Goal: Information Seeking & Learning: Learn about a topic

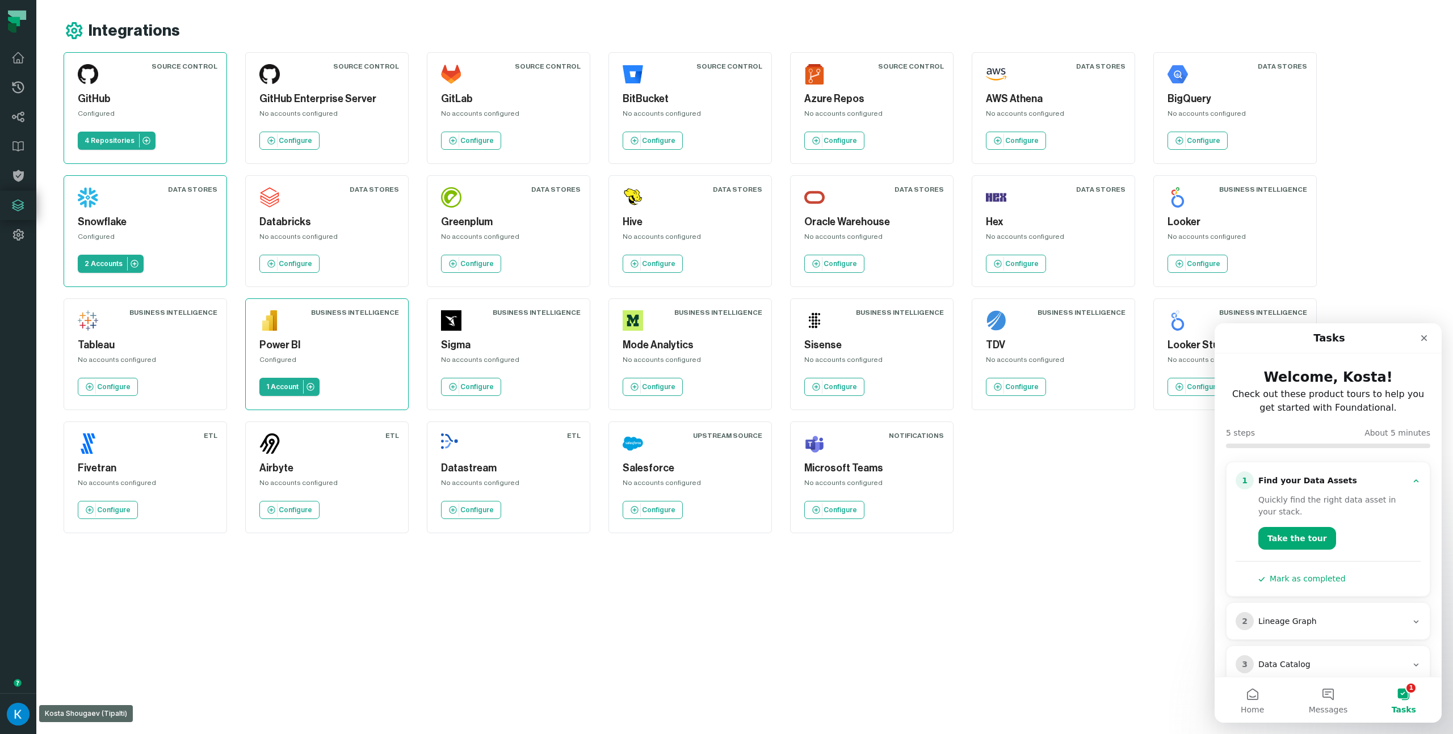
scroll to position [110, 0]
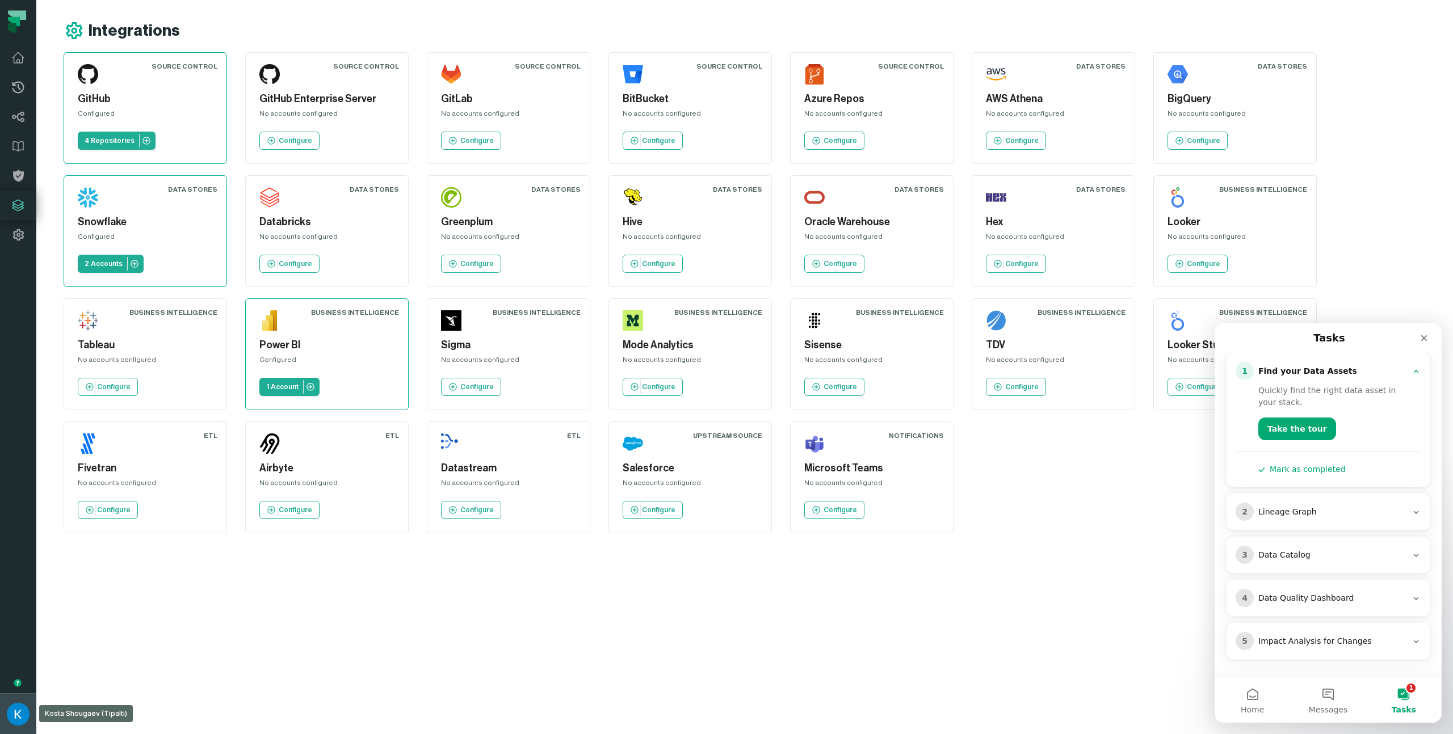
click at [22, 714] on img "button" at bounding box center [18, 714] width 23 height 23
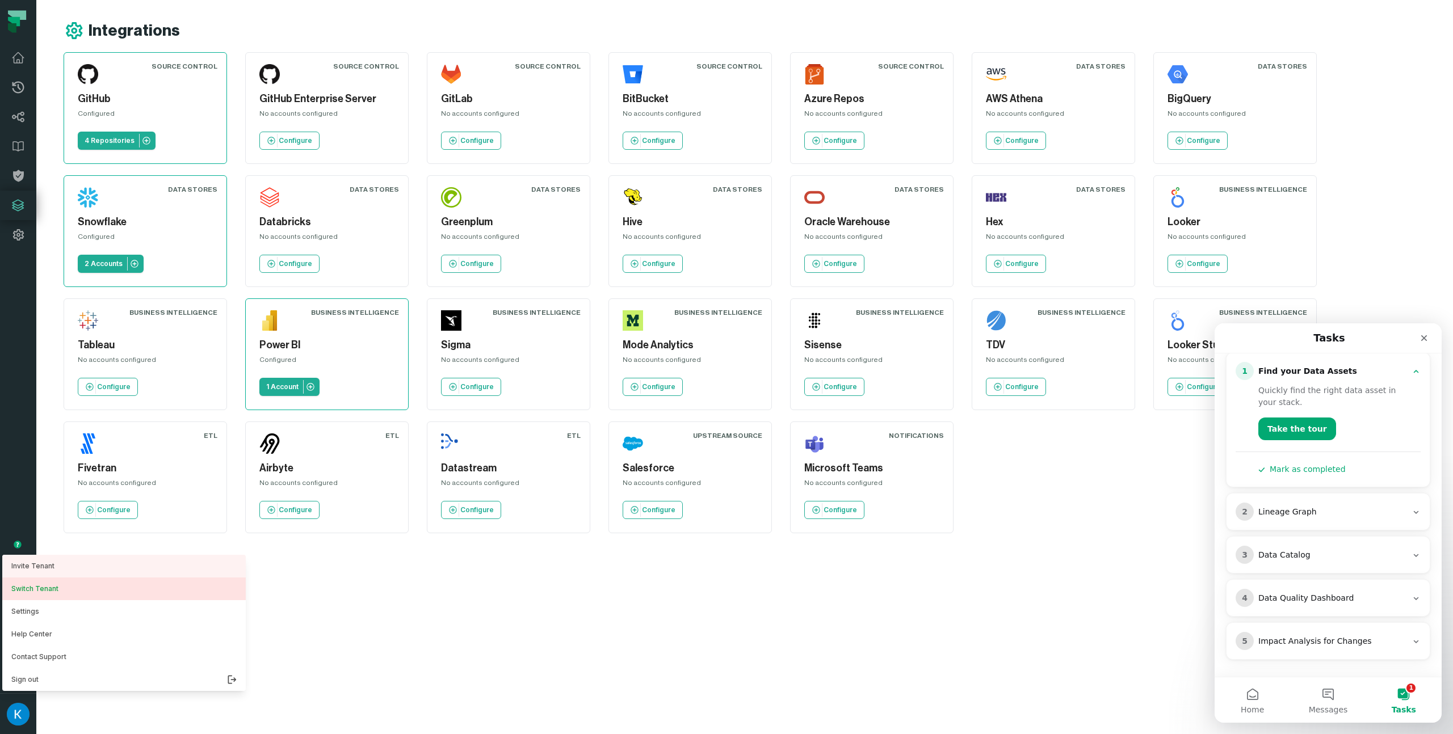
click at [90, 584] on button "Switch Tenant" at bounding box center [123, 589] width 243 height 23
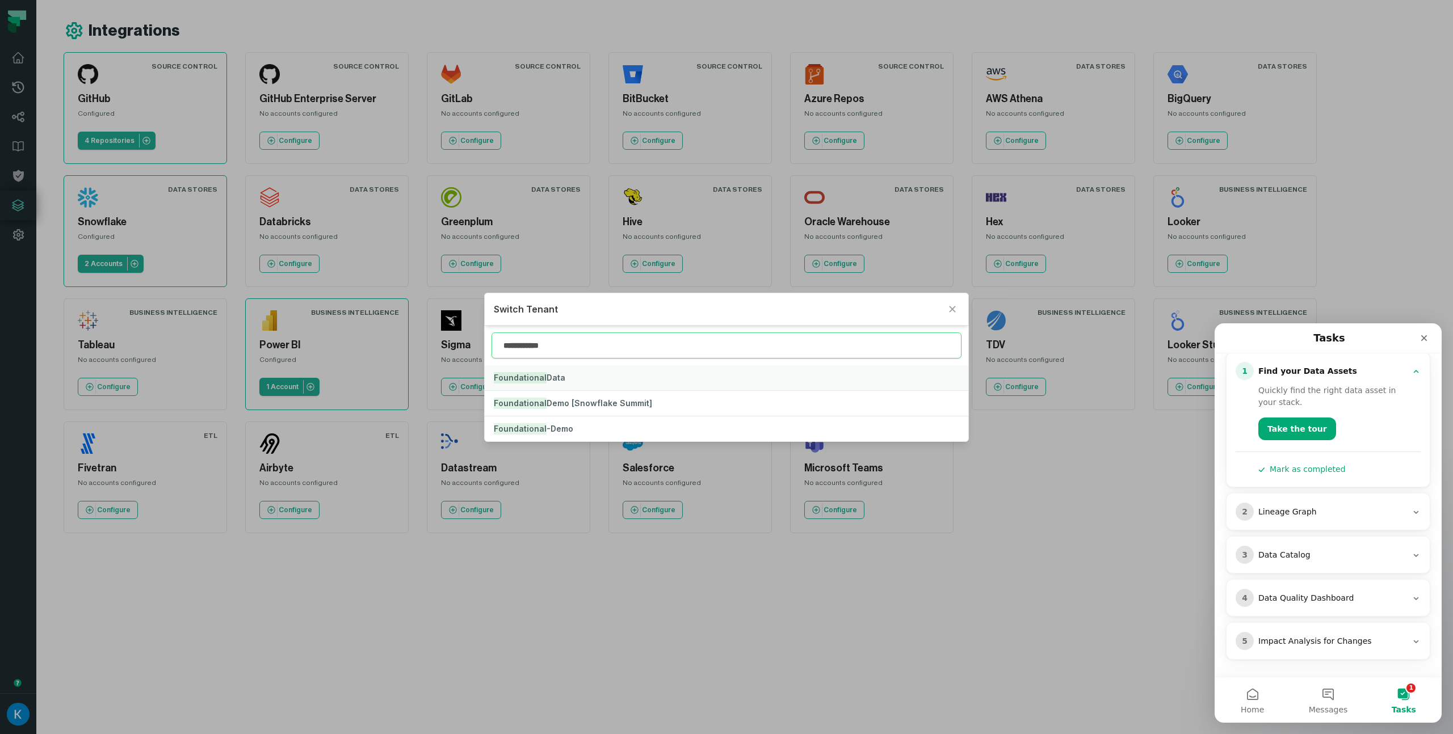
type input "**********"
click at [564, 380] on button "Foundational Data" at bounding box center [726, 377] width 483 height 25
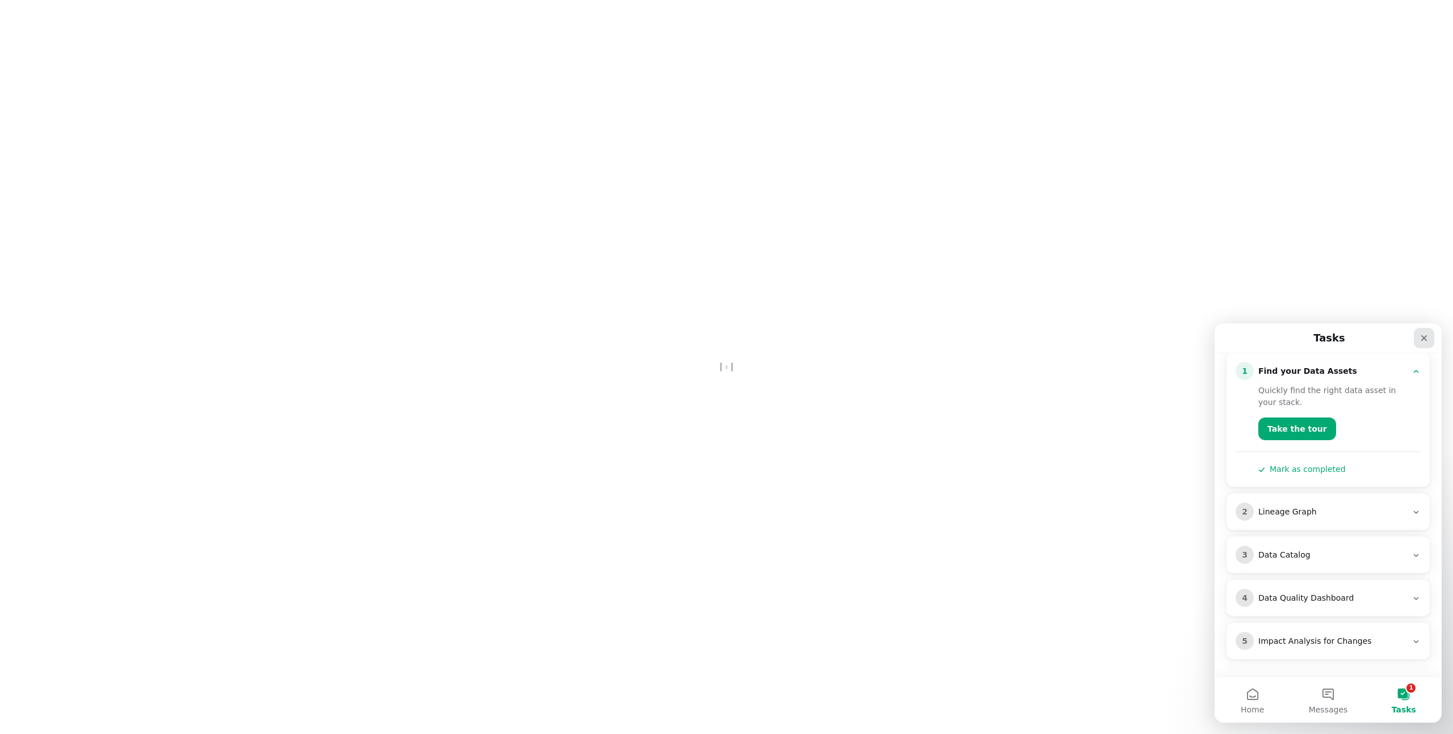
click at [1420, 343] on div "Close" at bounding box center [1424, 338] width 20 height 20
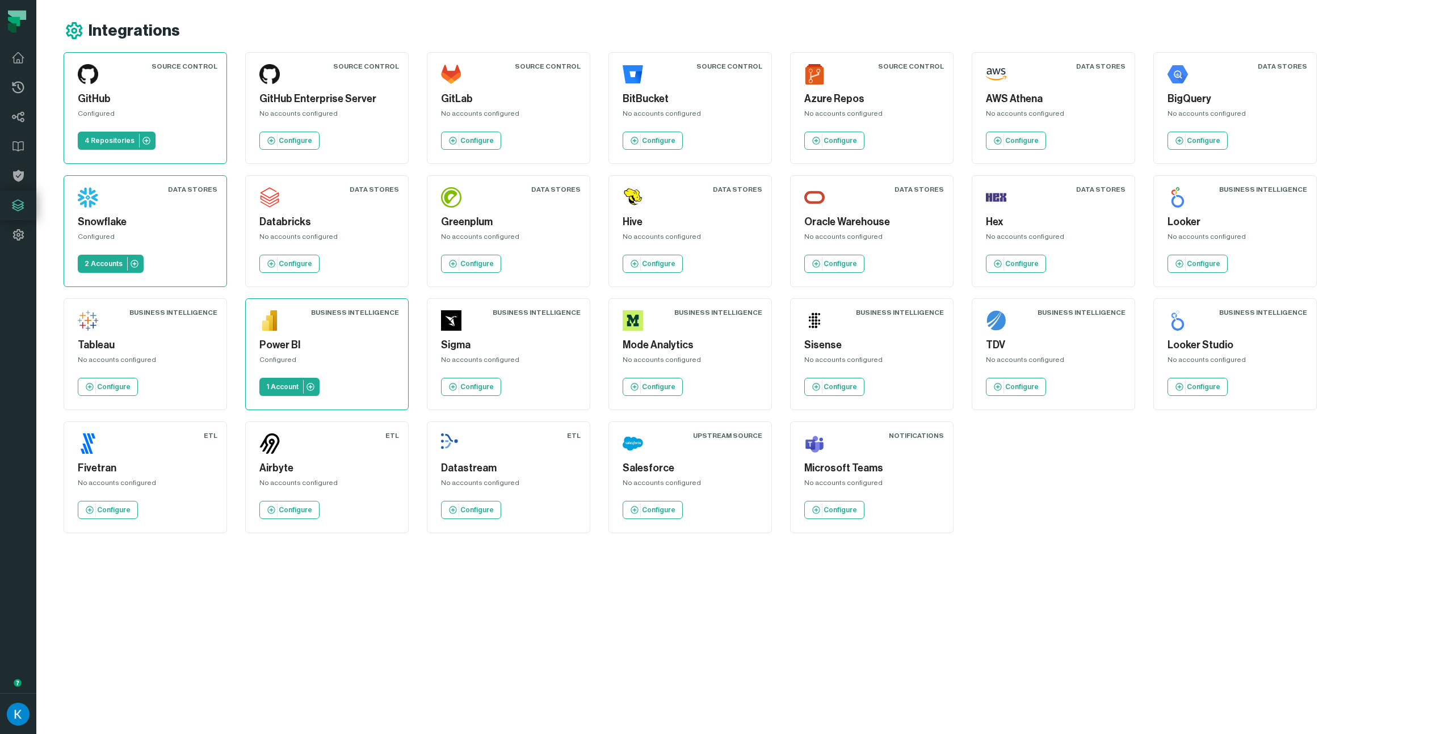
scroll to position [0, 0]
click at [21, 119] on icon at bounding box center [18, 117] width 14 height 14
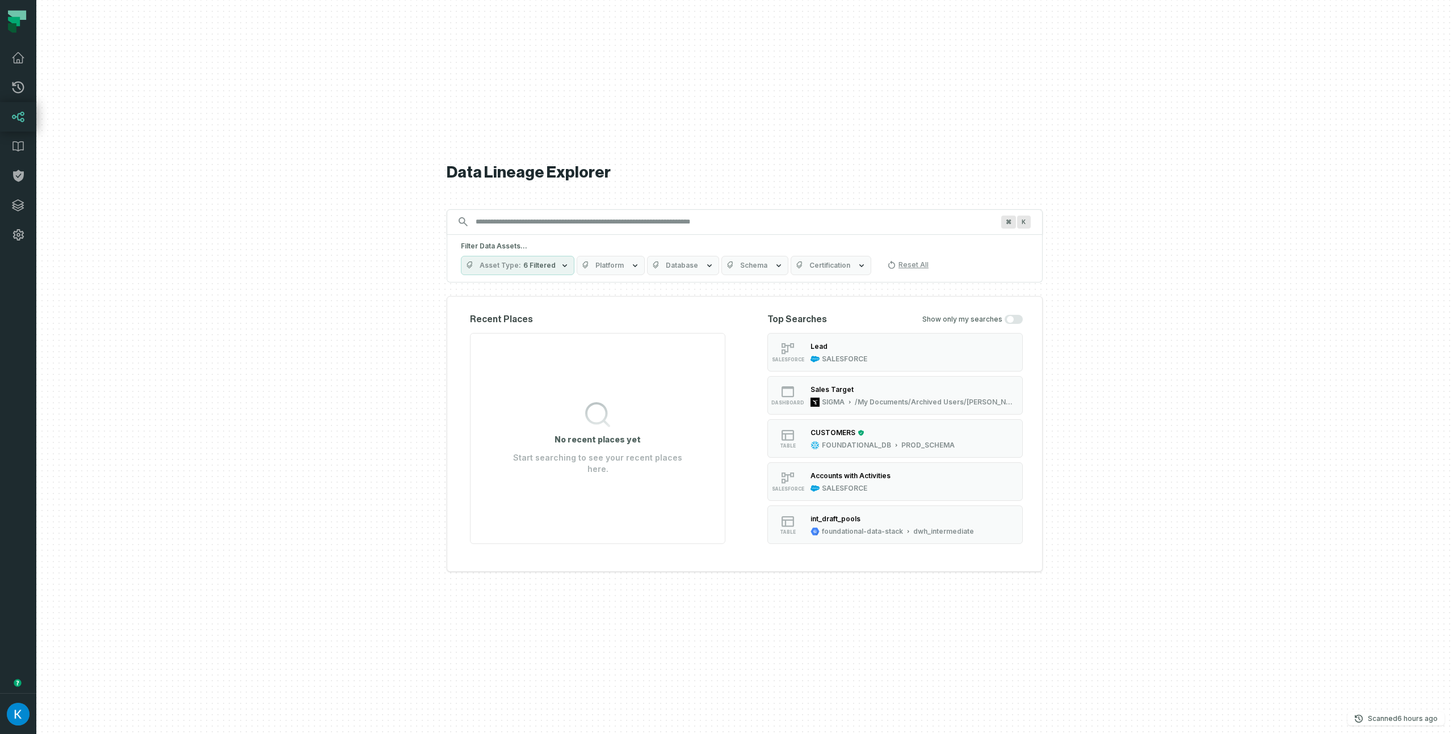
click at [622, 222] on input "Discovery Provider cmdk menu" at bounding box center [734, 222] width 531 height 18
click at [595, 268] on span "Platform" at bounding box center [609, 265] width 28 height 9
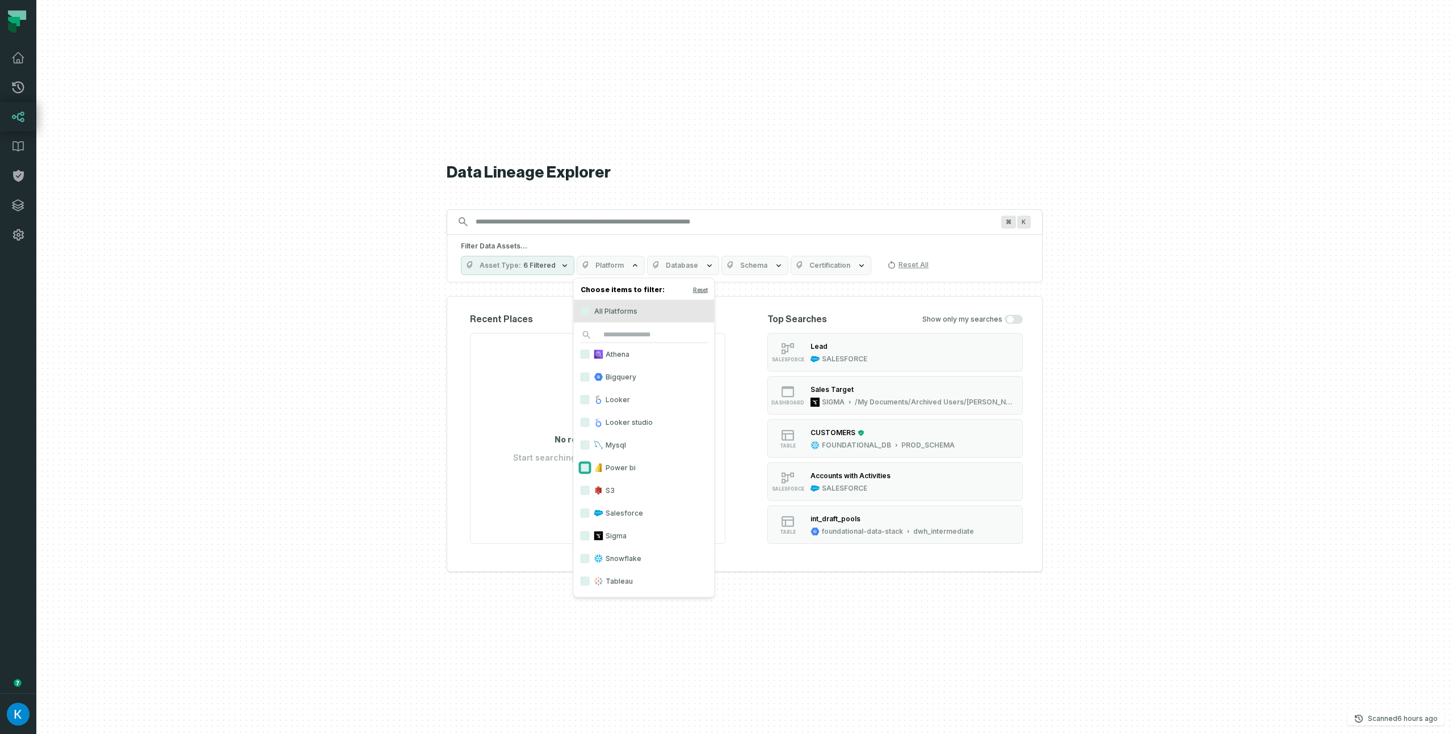
click at [581, 472] on button "Power bi" at bounding box center [585, 468] width 9 height 9
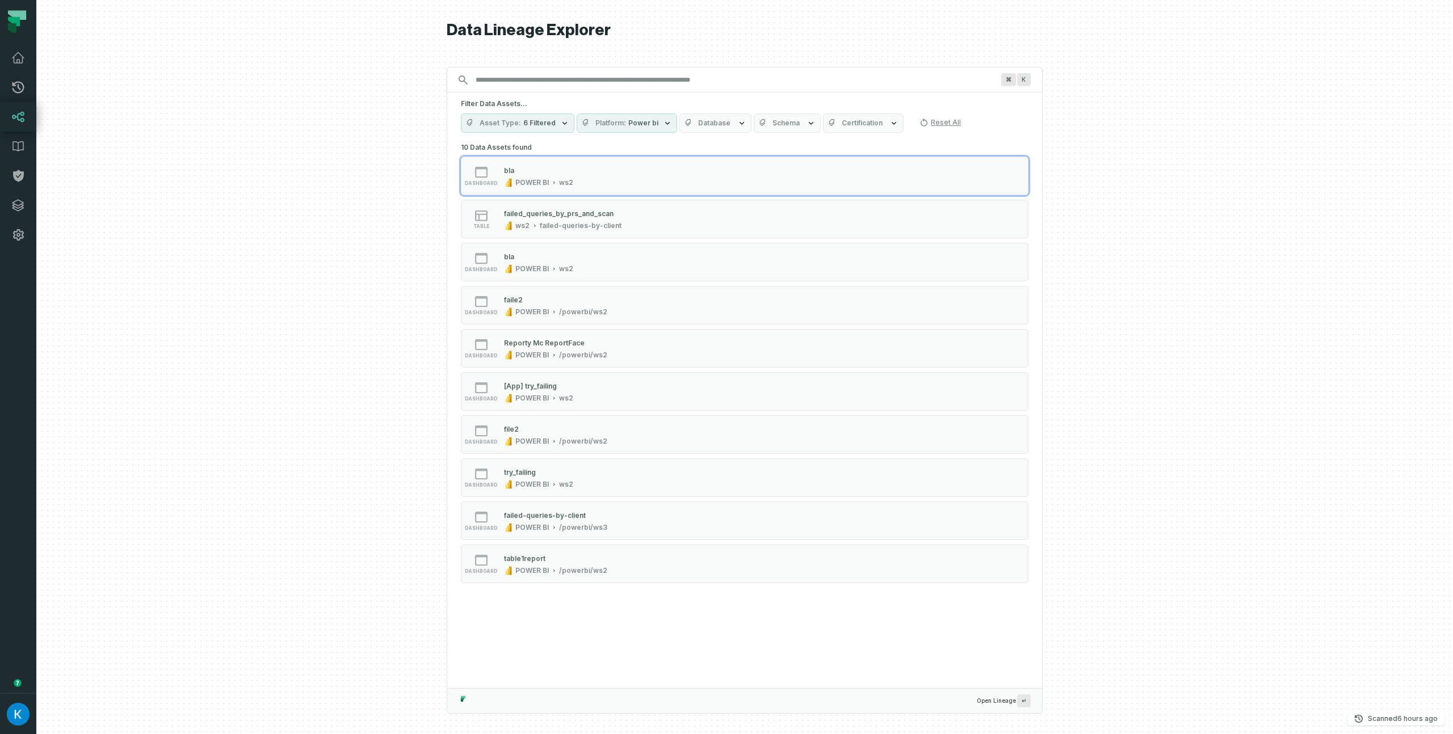
click at [335, 312] on div at bounding box center [744, 367] width 1416 height 734
click at [580, 176] on div "dashboard bla POWER BI ws2" at bounding box center [605, 176] width 284 height 23
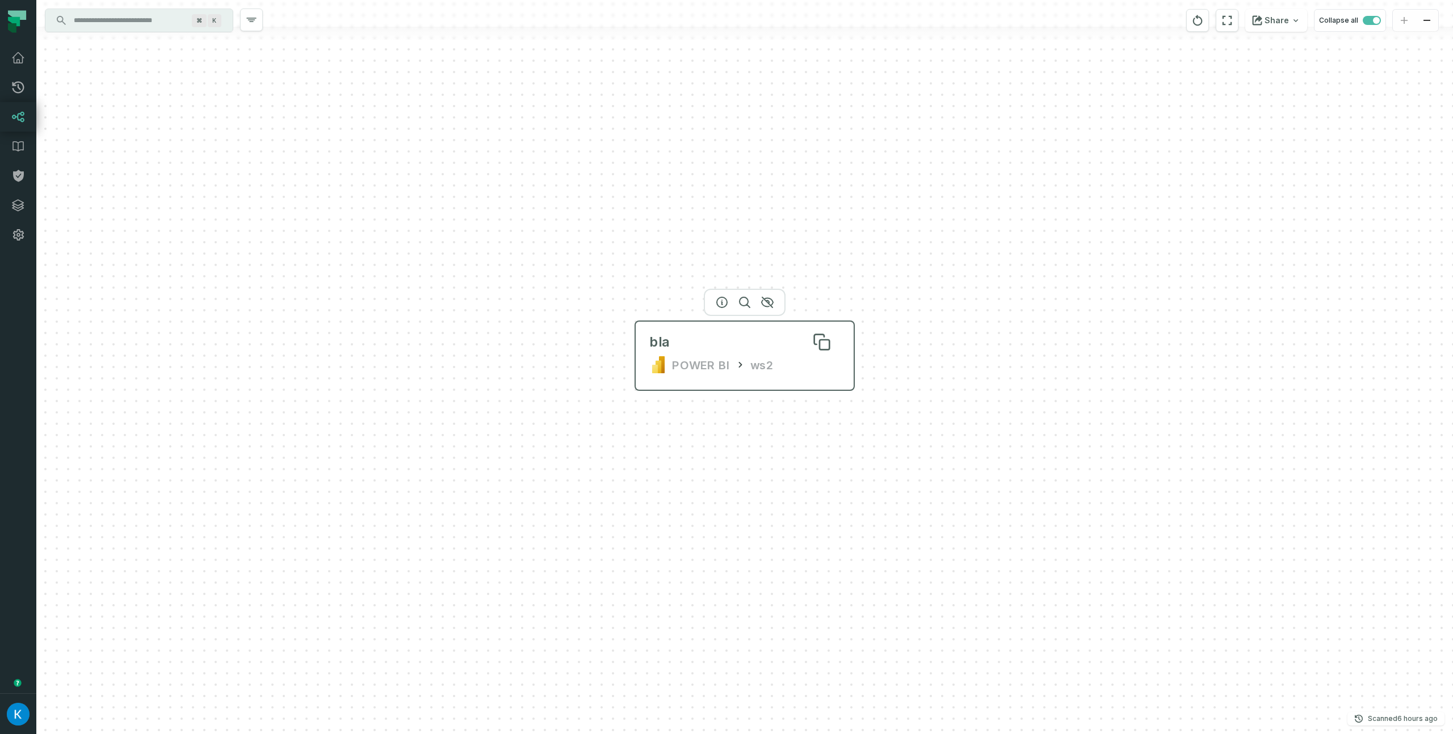
click at [672, 348] on div "bla" at bounding box center [744, 342] width 191 height 18
click at [87, 26] on input "Discovery Provider cmdk menu" at bounding box center [129, 20] width 124 height 18
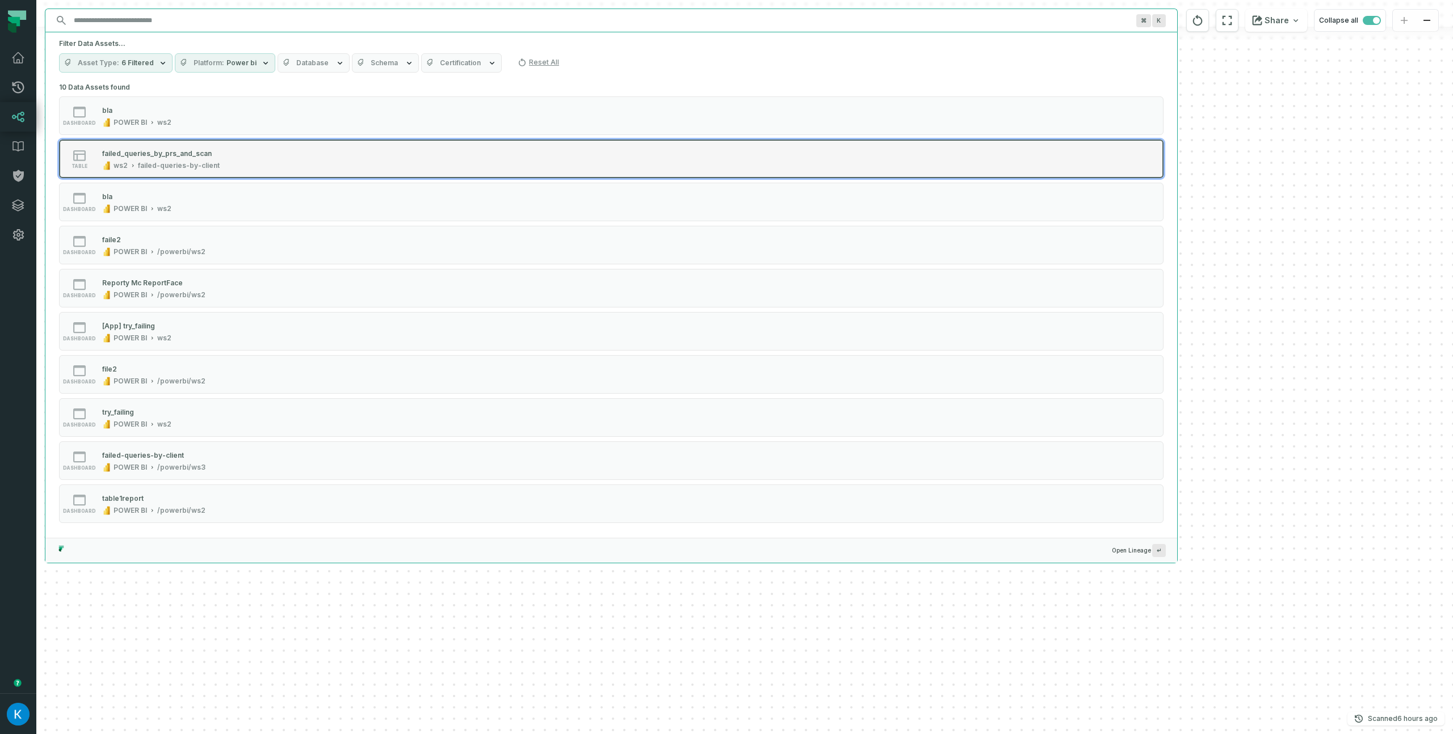
click at [157, 175] on button "table failed_queries_by_prs_and_scan ws2 failed-queries-by-client" at bounding box center [611, 159] width 1104 height 39
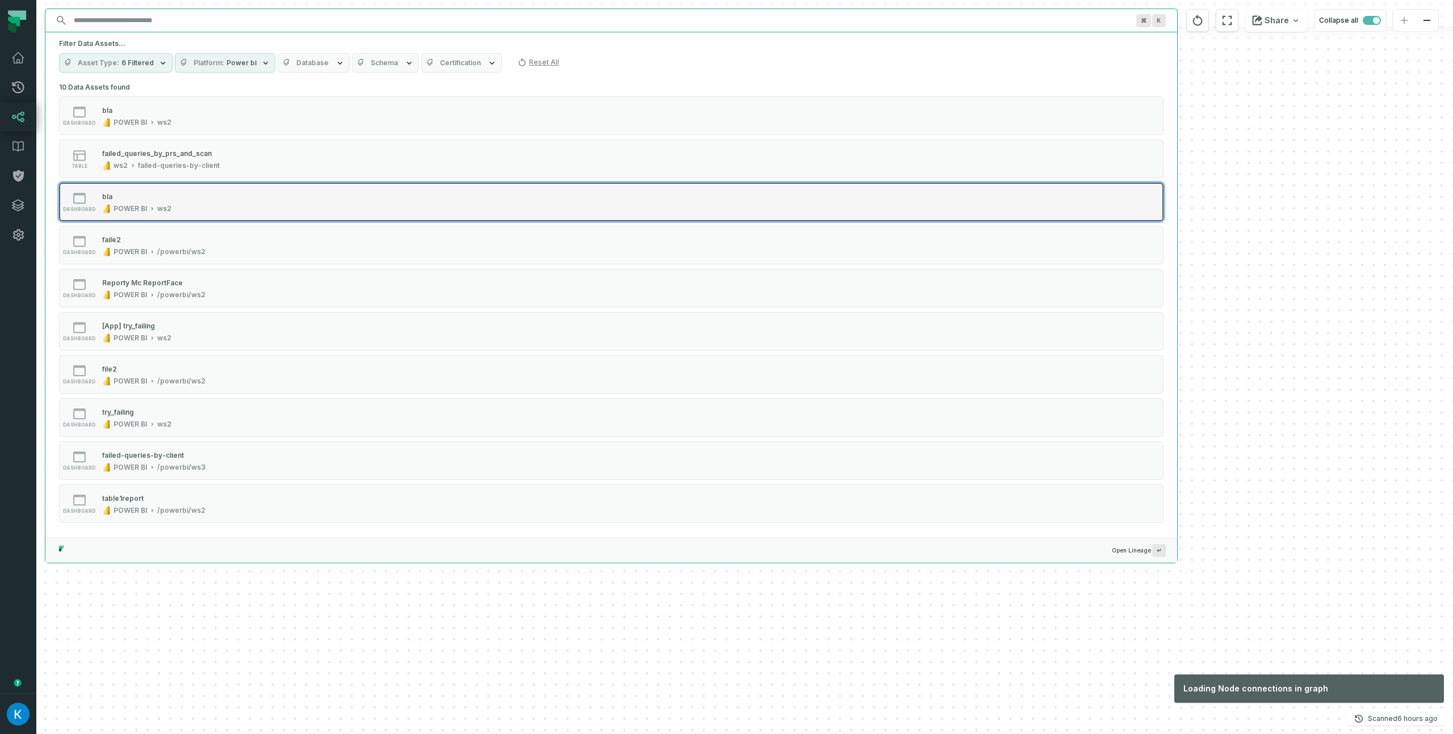
click at [242, 205] on div "dashboard bla POWER BI ws2" at bounding box center [203, 202] width 284 height 23
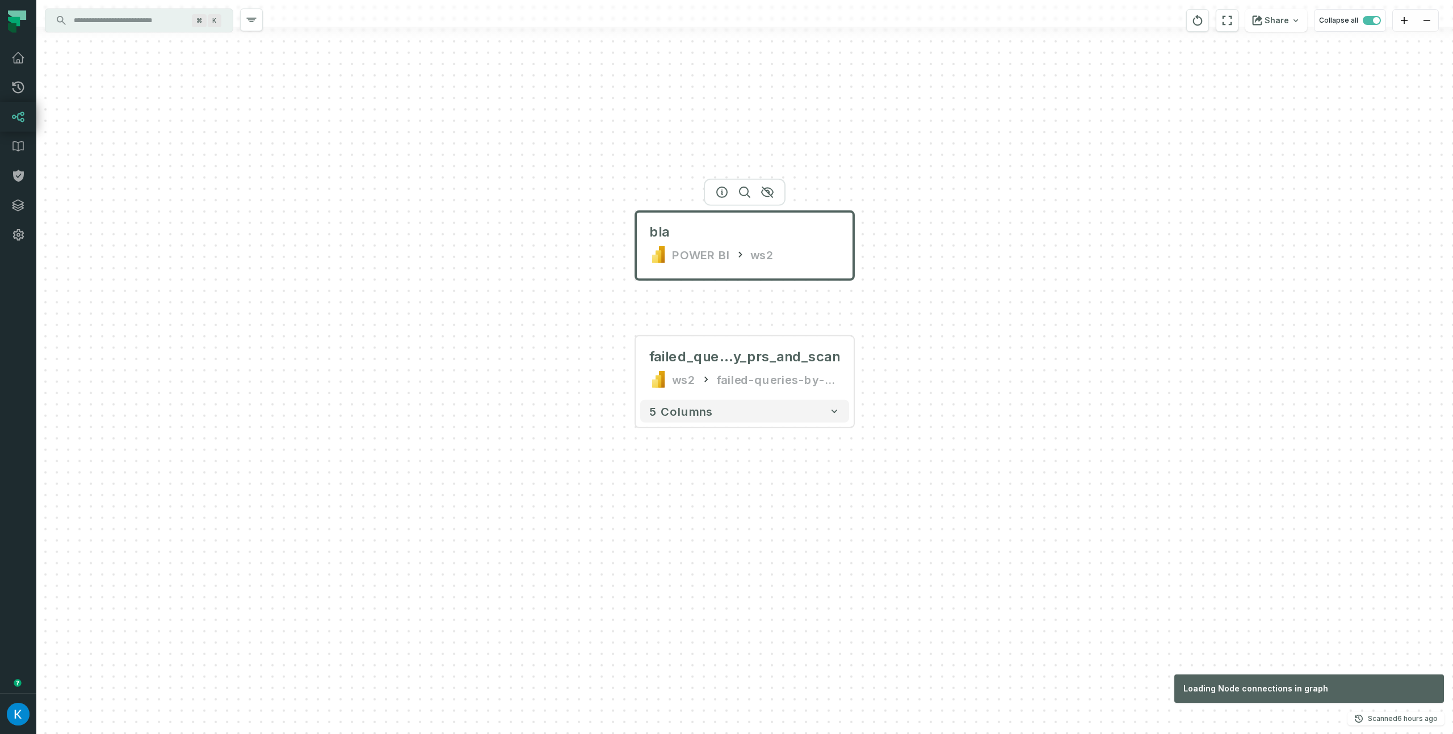
click at [89, 22] on input "Discovery Provider cmdk menu" at bounding box center [129, 20] width 124 height 18
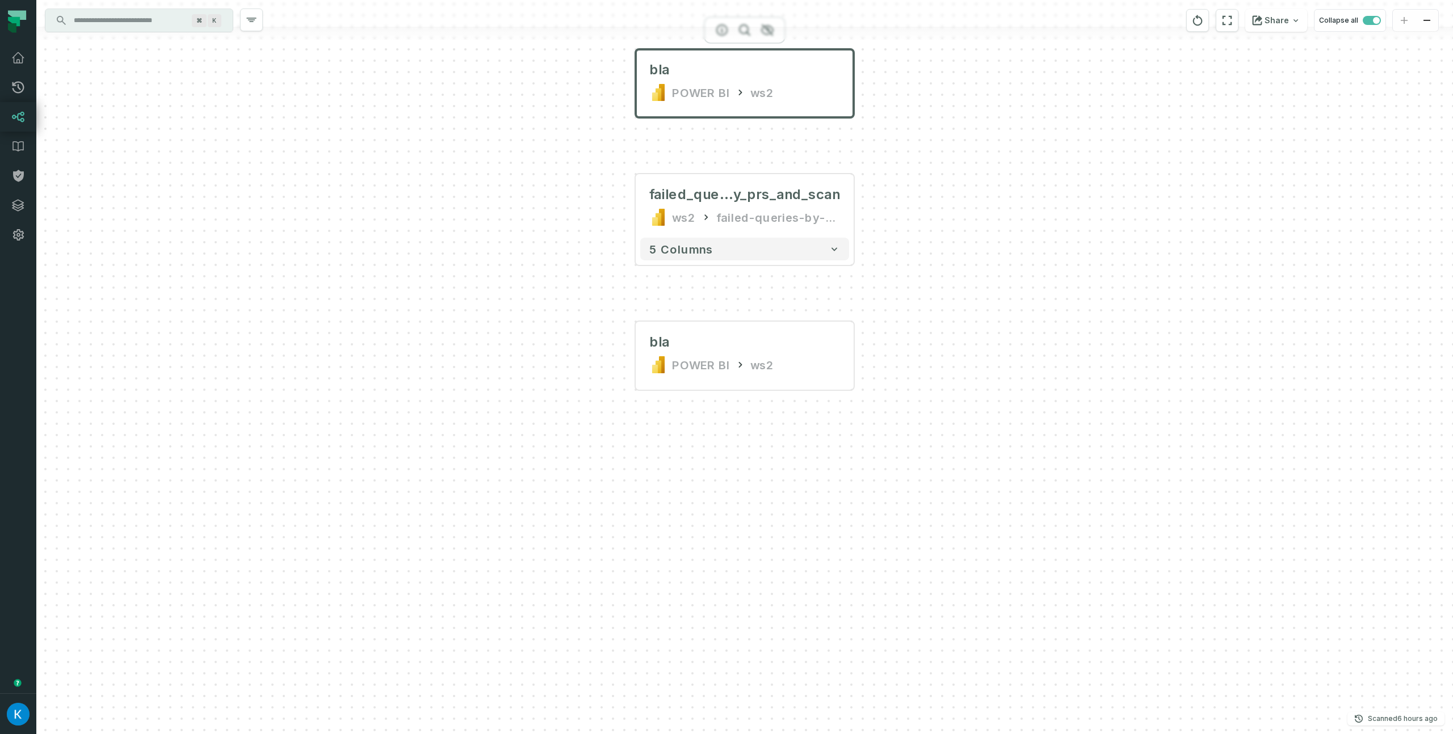
click at [147, 20] on input "Discovery Provider cmdk menu" at bounding box center [129, 20] width 124 height 18
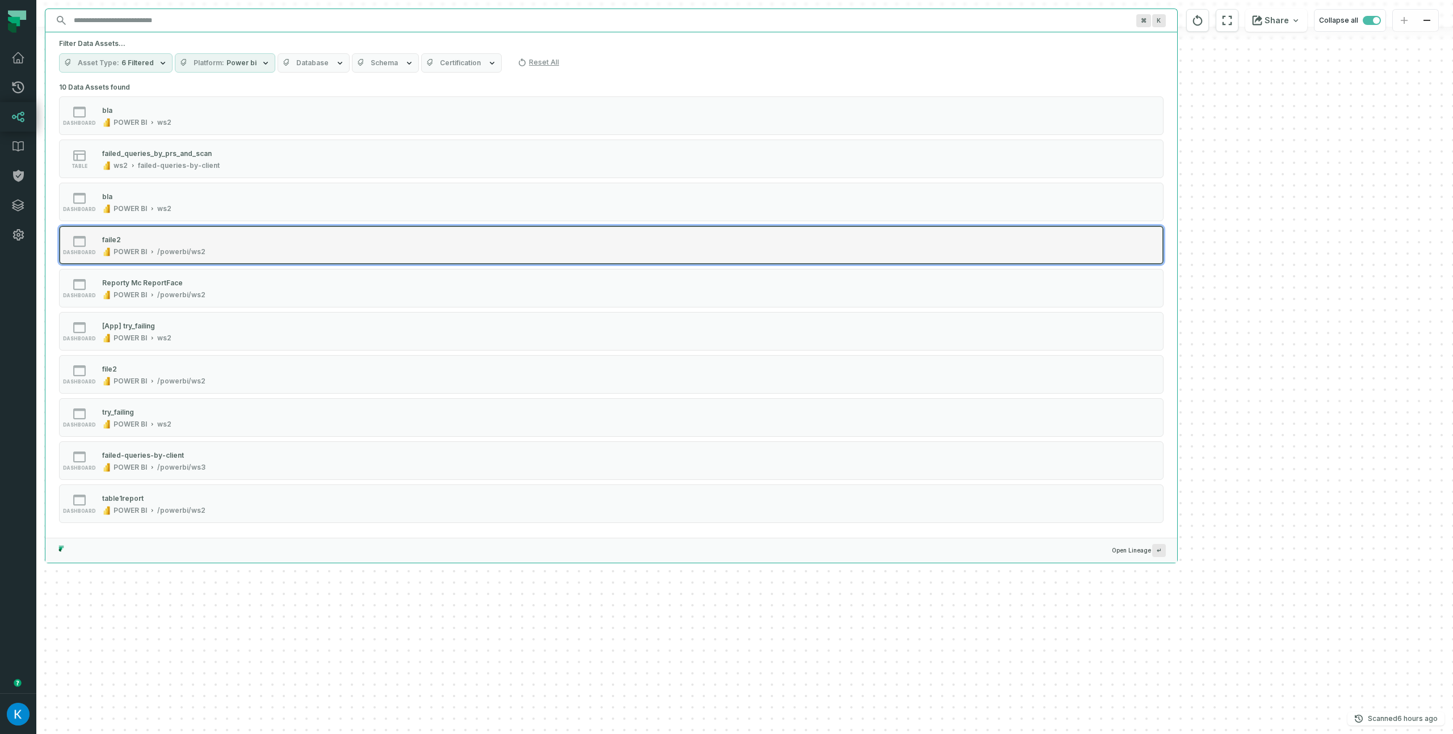
click at [165, 246] on div "faile2 POWER BI /powerbi/ws2" at bounding box center [154, 245] width 112 height 23
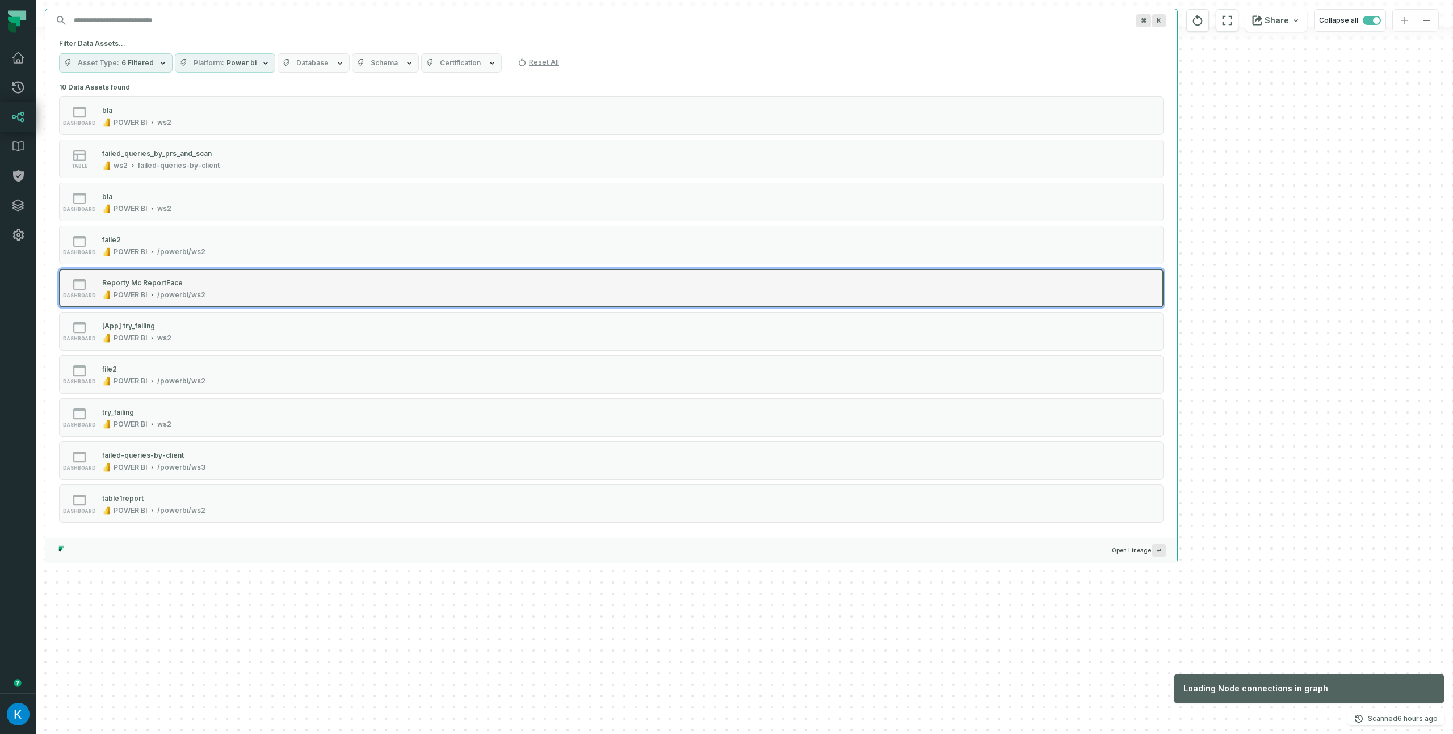
click at [166, 282] on div "Reporty Mc ReportFace" at bounding box center [142, 283] width 81 height 9
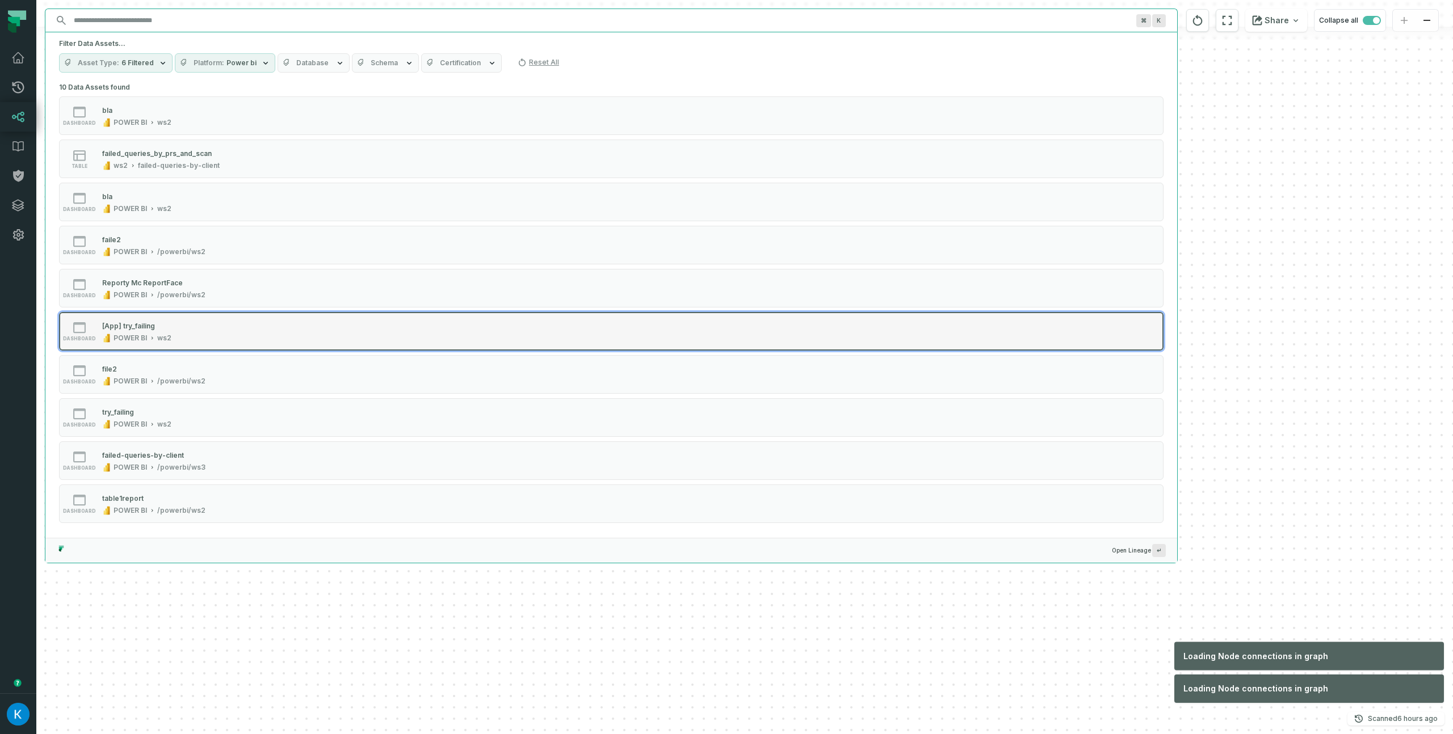
click at [166, 333] on div "[App] try_failing POWER BI ws2" at bounding box center [137, 331] width 78 height 23
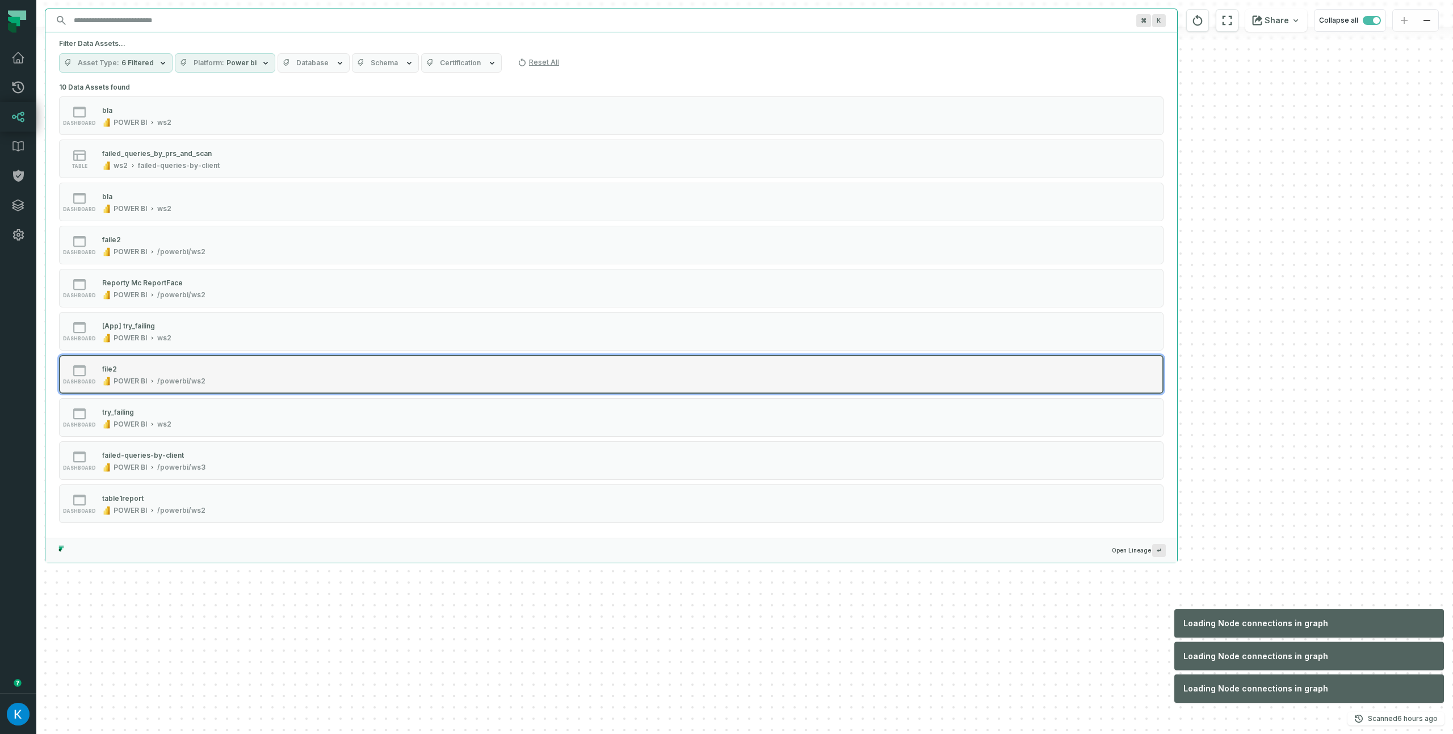
click at [167, 371] on div "file2" at bounding box center [153, 368] width 103 height 11
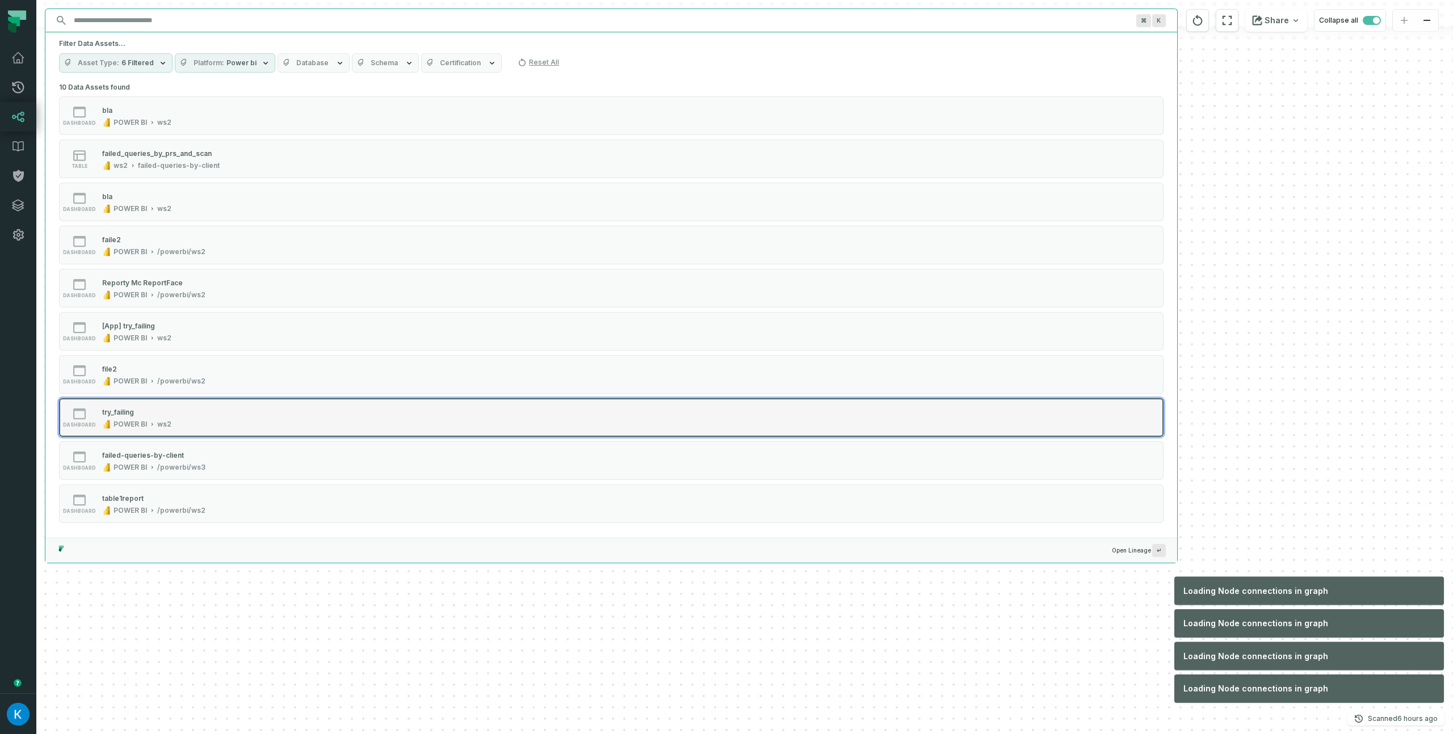
click at [178, 430] on button "dashboard try_failing POWER BI ws2" at bounding box center [611, 417] width 1104 height 39
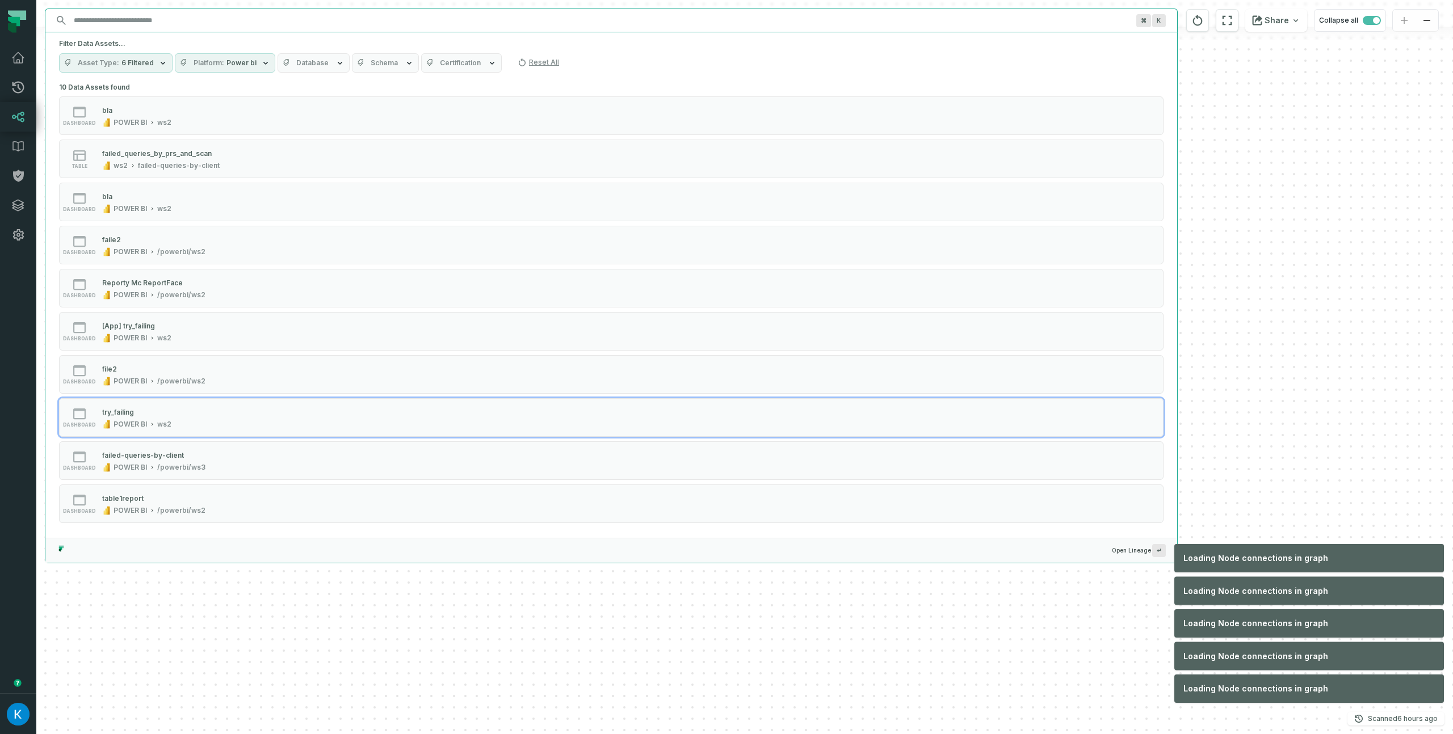
click at [179, 453] on div "bla POWER BI ws2 + failed_queries_b y_prs_and_scan ws2 failed-queries-by-client…" at bounding box center [744, 367] width 1416 height 734
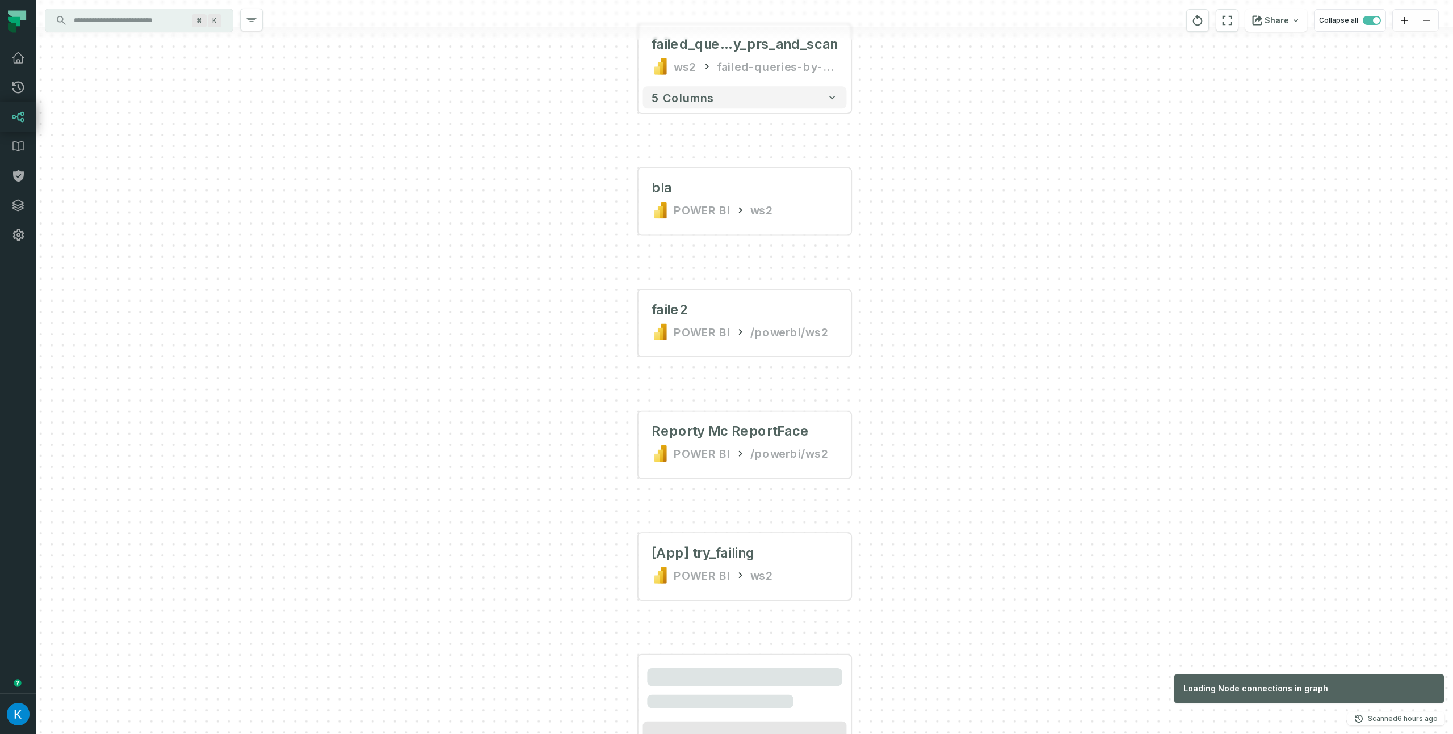
click at [110, 22] on input "Discovery Provider cmdk menu" at bounding box center [129, 20] width 124 height 18
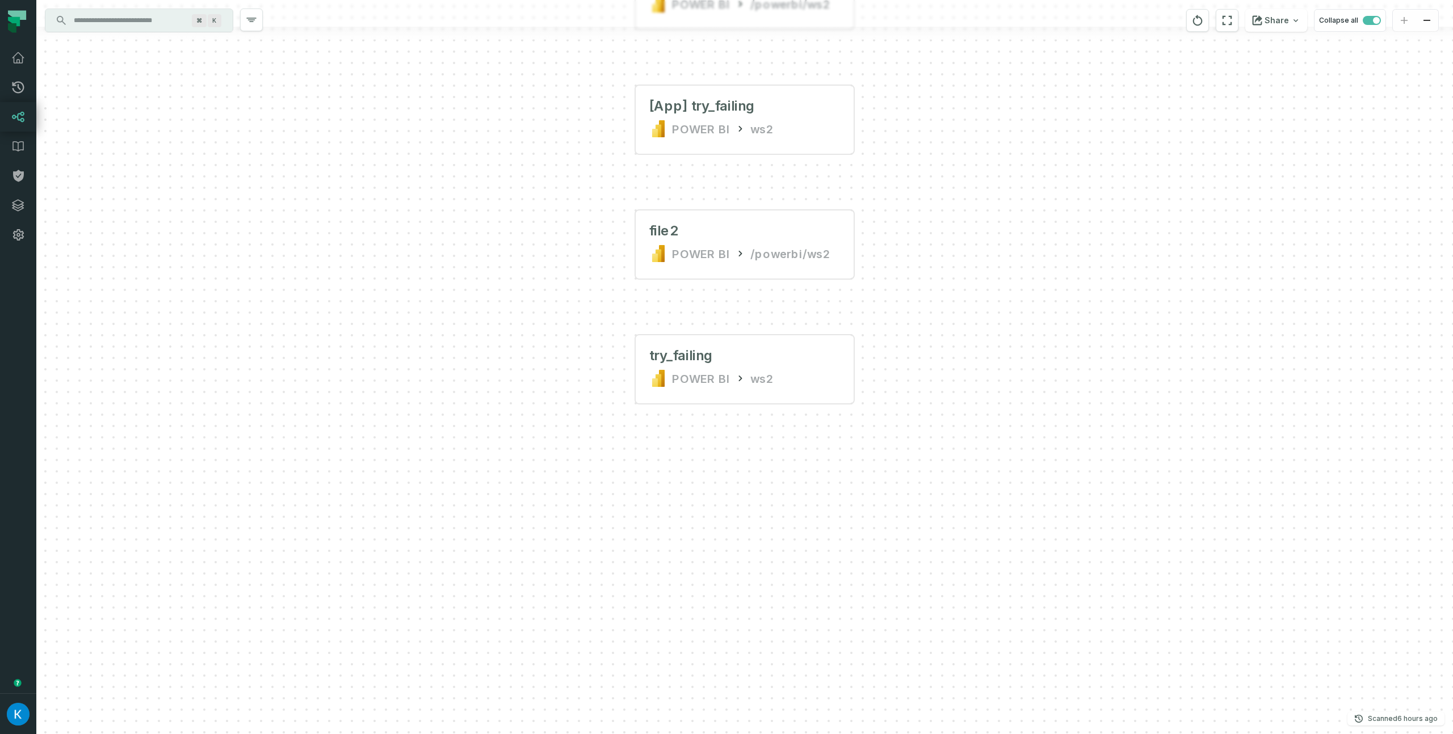
click at [104, 23] on input "Discovery Provider cmdk menu" at bounding box center [129, 20] width 124 height 18
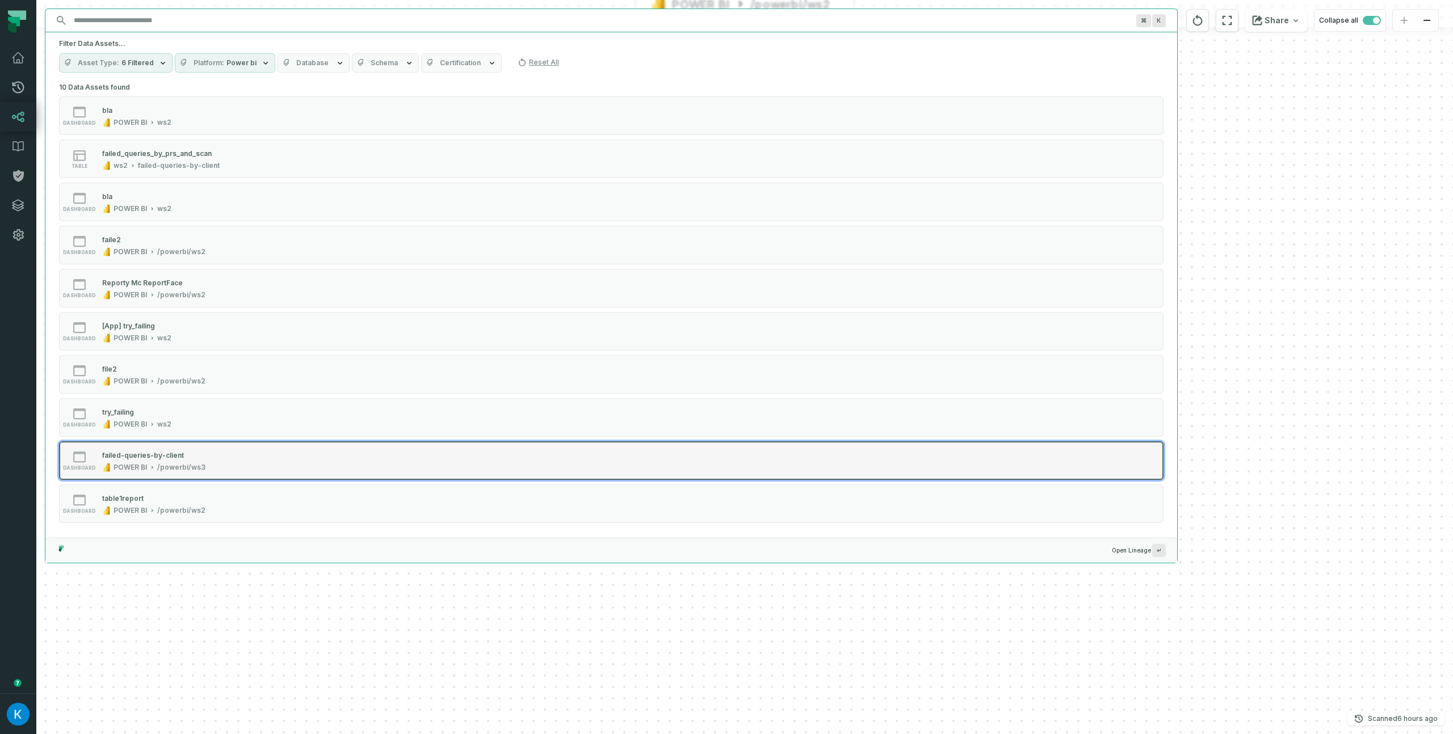
click at [168, 461] on div "failed-queries-by-client POWER BI /powerbi/ws3" at bounding box center [154, 460] width 112 height 23
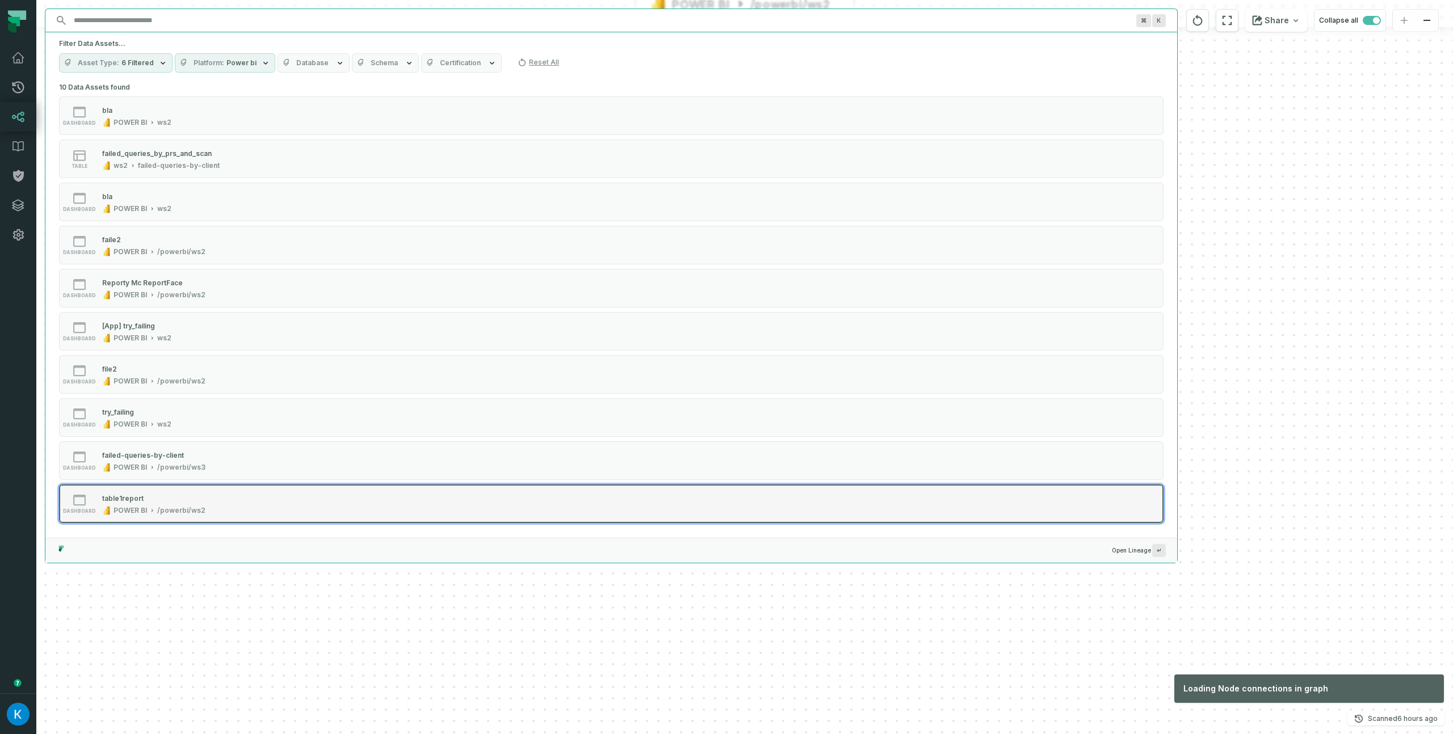
click at [170, 498] on div "table1report" at bounding box center [153, 498] width 103 height 11
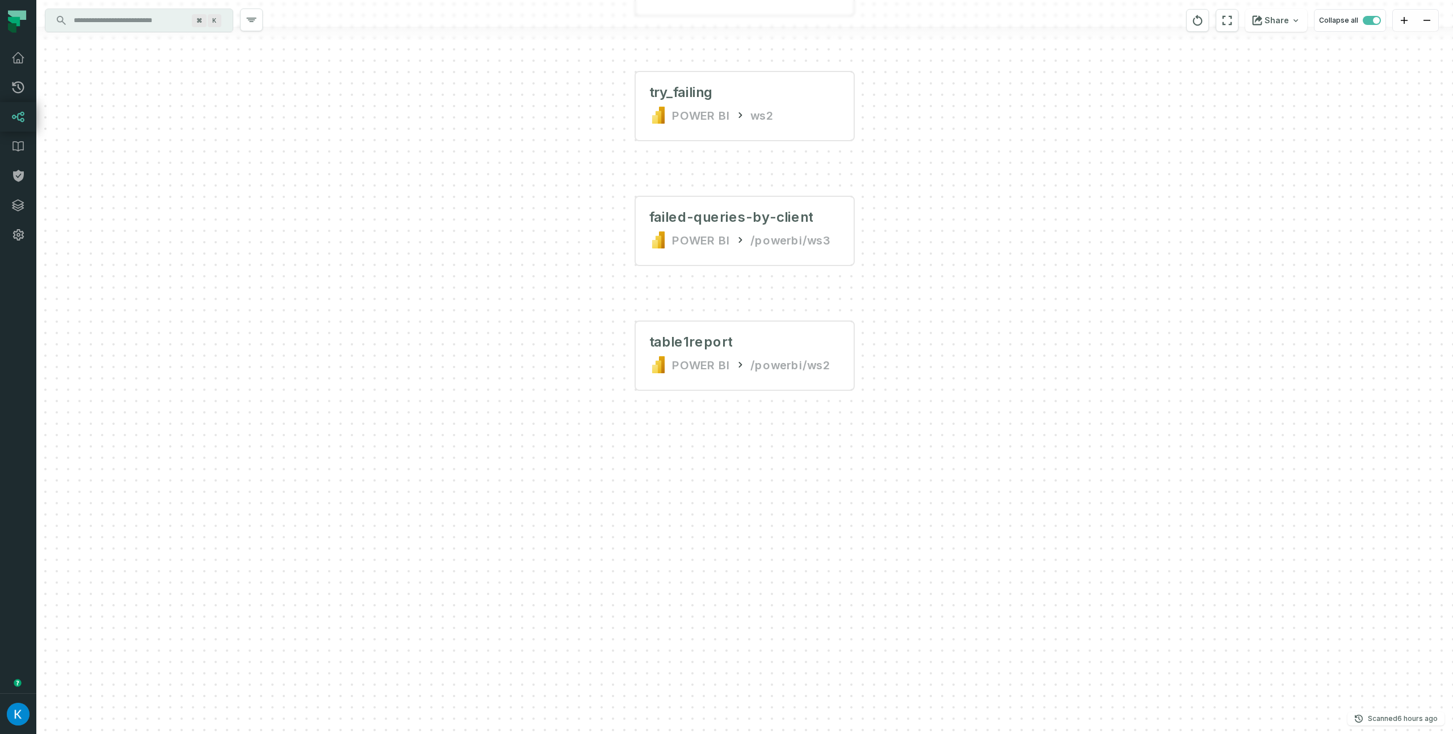
click at [449, 418] on div "bla POWER BI ws2 + failed_queries_b y_prs_and_scan ws2 failed-queries-by-client…" at bounding box center [744, 367] width 1416 height 734
click at [711, 239] on div "POWER BI" at bounding box center [701, 240] width 58 height 18
click at [719, 123] on div "POWER BI" at bounding box center [701, 115] width 58 height 18
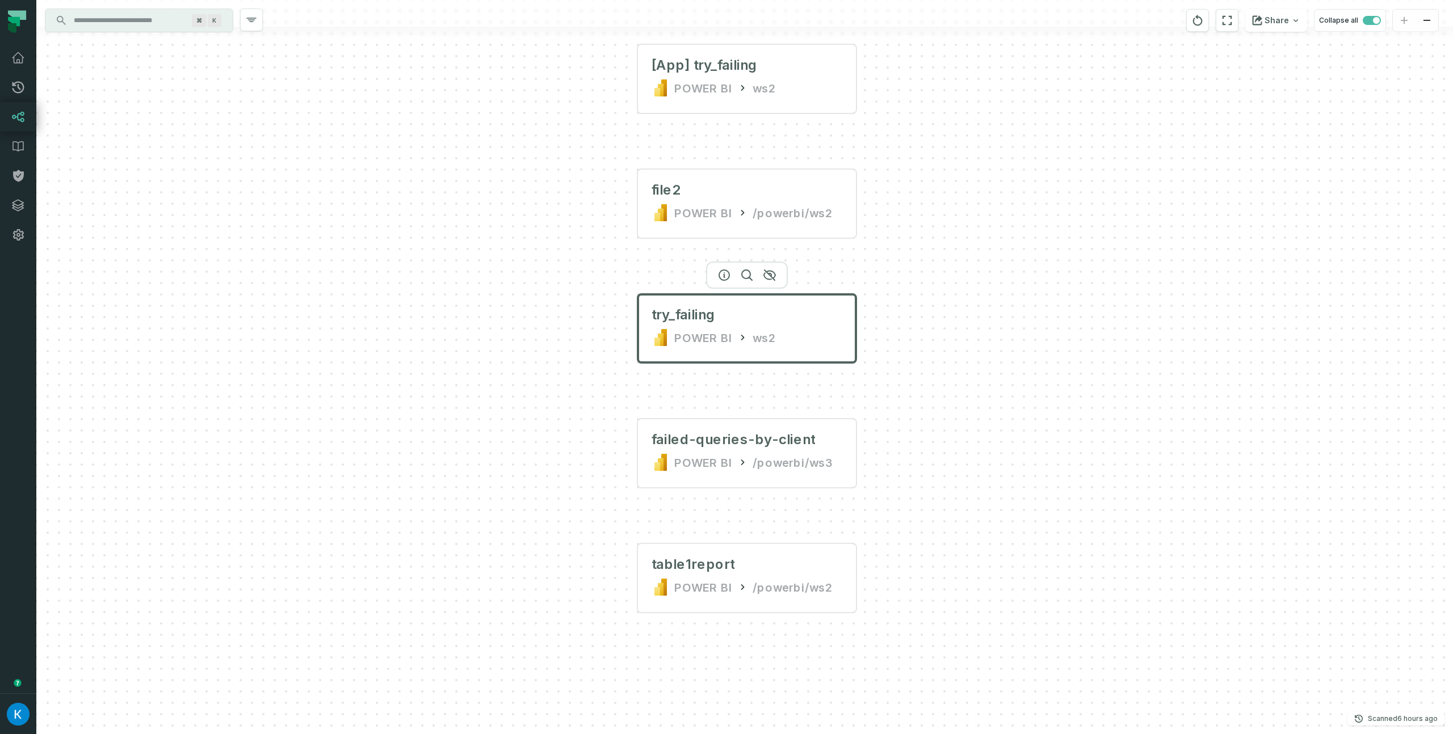
drag, startPoint x: 1036, startPoint y: 122, endPoint x: 1025, endPoint y: 360, distance: 238.0
click at [1036, 359] on div "bla POWER BI ws2 + failed_queries_b y_prs_and_scan ws2 failed-queries-by-client…" at bounding box center [744, 367] width 1416 height 734
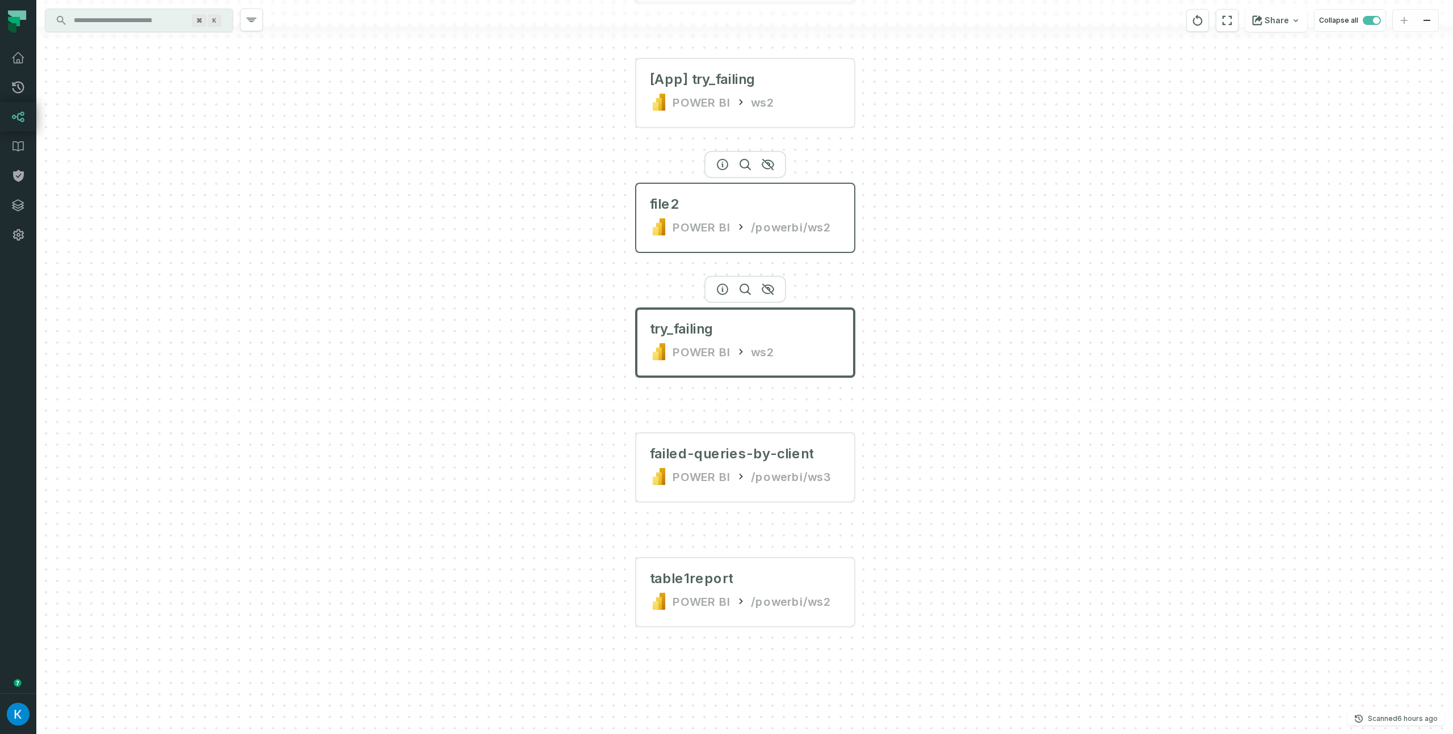
click at [758, 218] on div "/powerbi/ws2" at bounding box center [791, 227] width 81 height 18
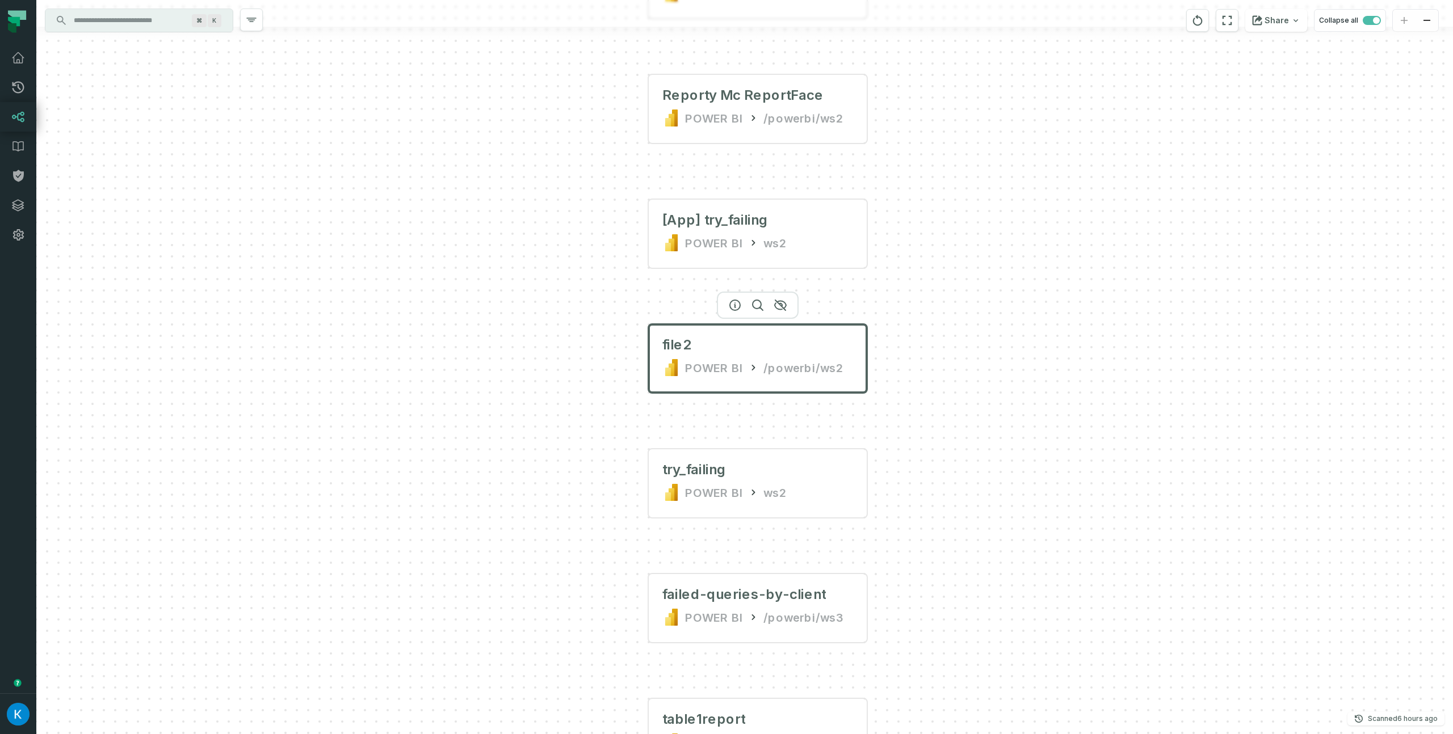
drag, startPoint x: 919, startPoint y: 158, endPoint x: 915, endPoint y: 308, distance: 149.9
click at [927, 317] on div "bla POWER BI ws2 + failed_queries_b y_prs_and_scan ws2 failed-queries-by-client…" at bounding box center [744, 367] width 1416 height 734
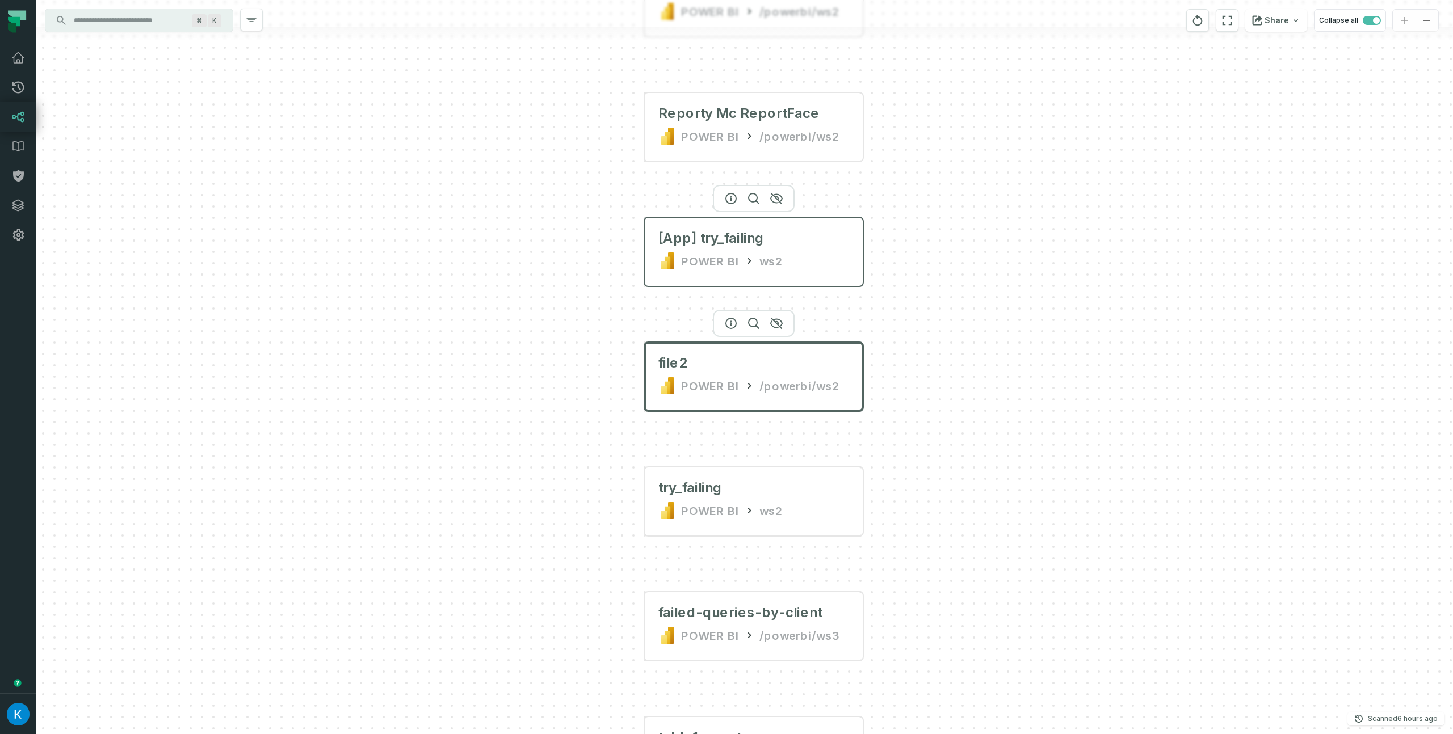
click at [801, 264] on div "POWER BI ws2" at bounding box center [753, 261] width 191 height 18
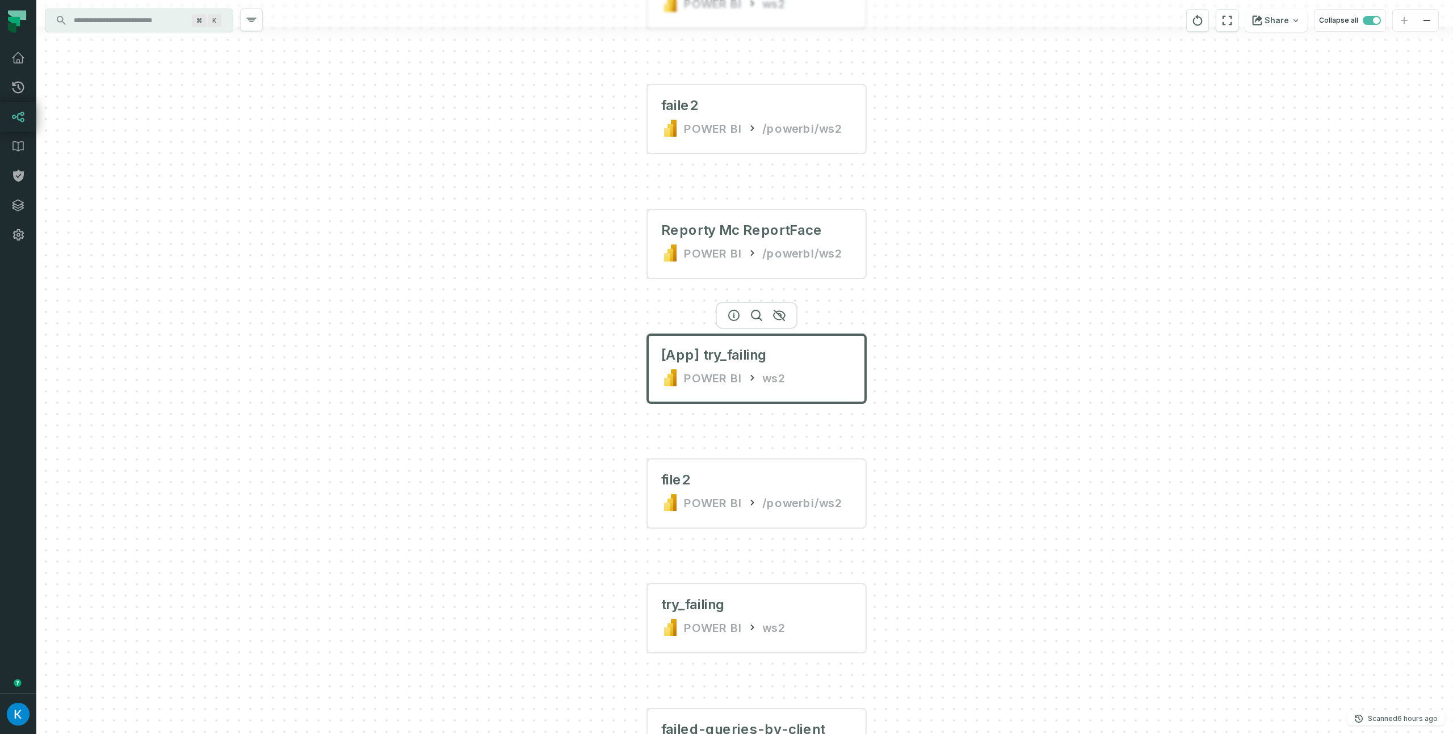
drag, startPoint x: 978, startPoint y: 254, endPoint x: 975, endPoint y: 351, distance: 96.5
click at [975, 348] on div "bla POWER BI ws2 + failed_queries_b y_prs_and_scan ws2 failed-queries-by-client…" at bounding box center [744, 367] width 1416 height 734
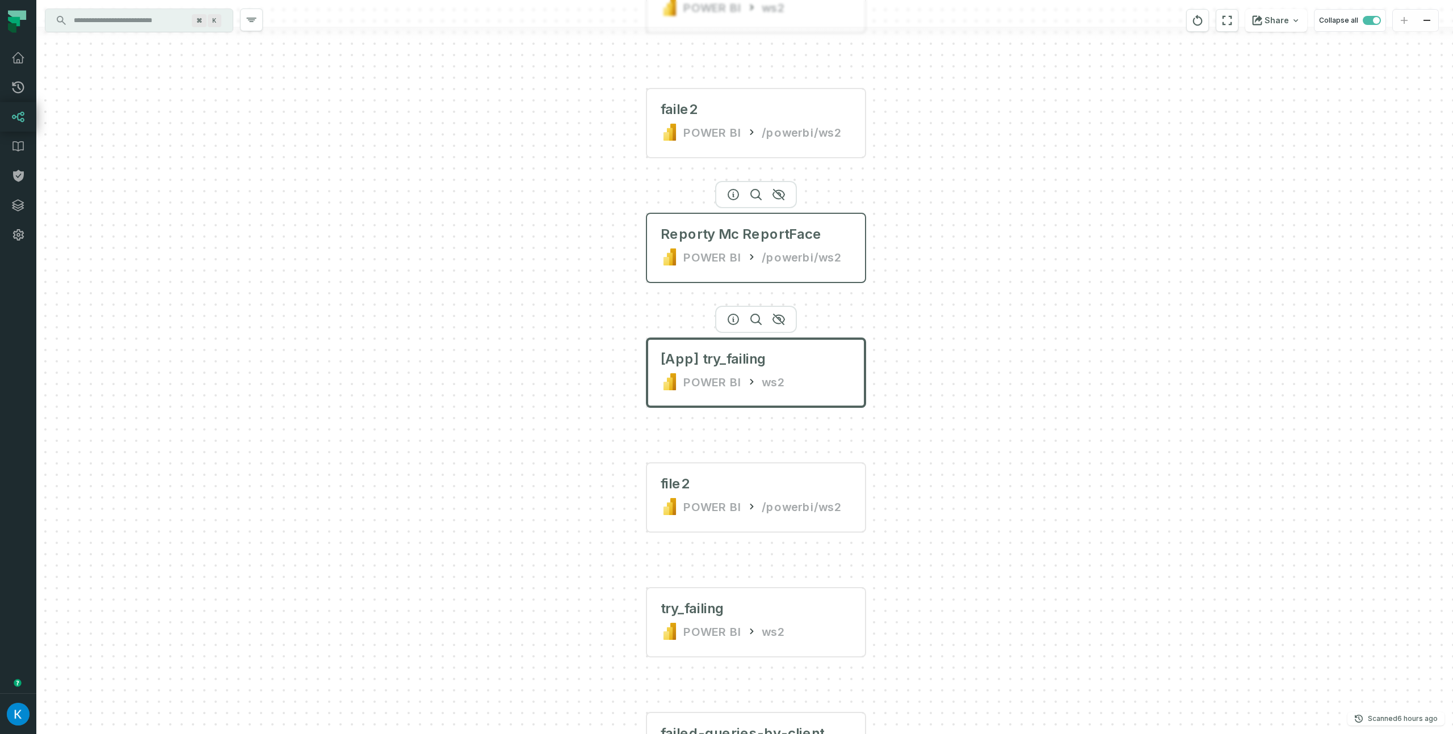
drag, startPoint x: 779, startPoint y: 251, endPoint x: 789, endPoint y: 248, distance: 10.6
click at [779, 251] on div "/powerbi/ws2" at bounding box center [802, 257] width 81 height 18
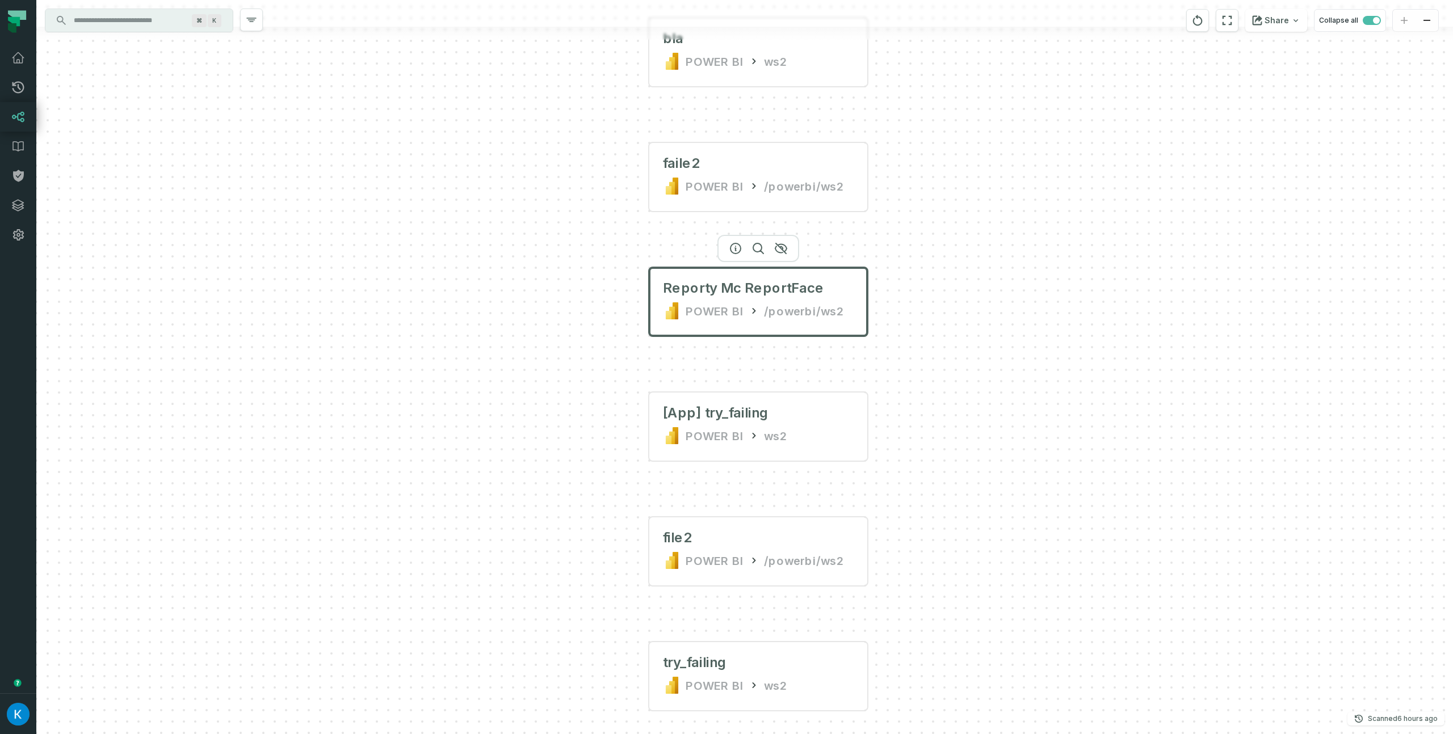
drag, startPoint x: 951, startPoint y: 224, endPoint x: 953, endPoint y: 326, distance: 102.2
click at [953, 326] on div "bla POWER BI ws2 + failed_queries_b y_prs_and_scan ws2 failed-queries-by-client…" at bounding box center [744, 367] width 1416 height 734
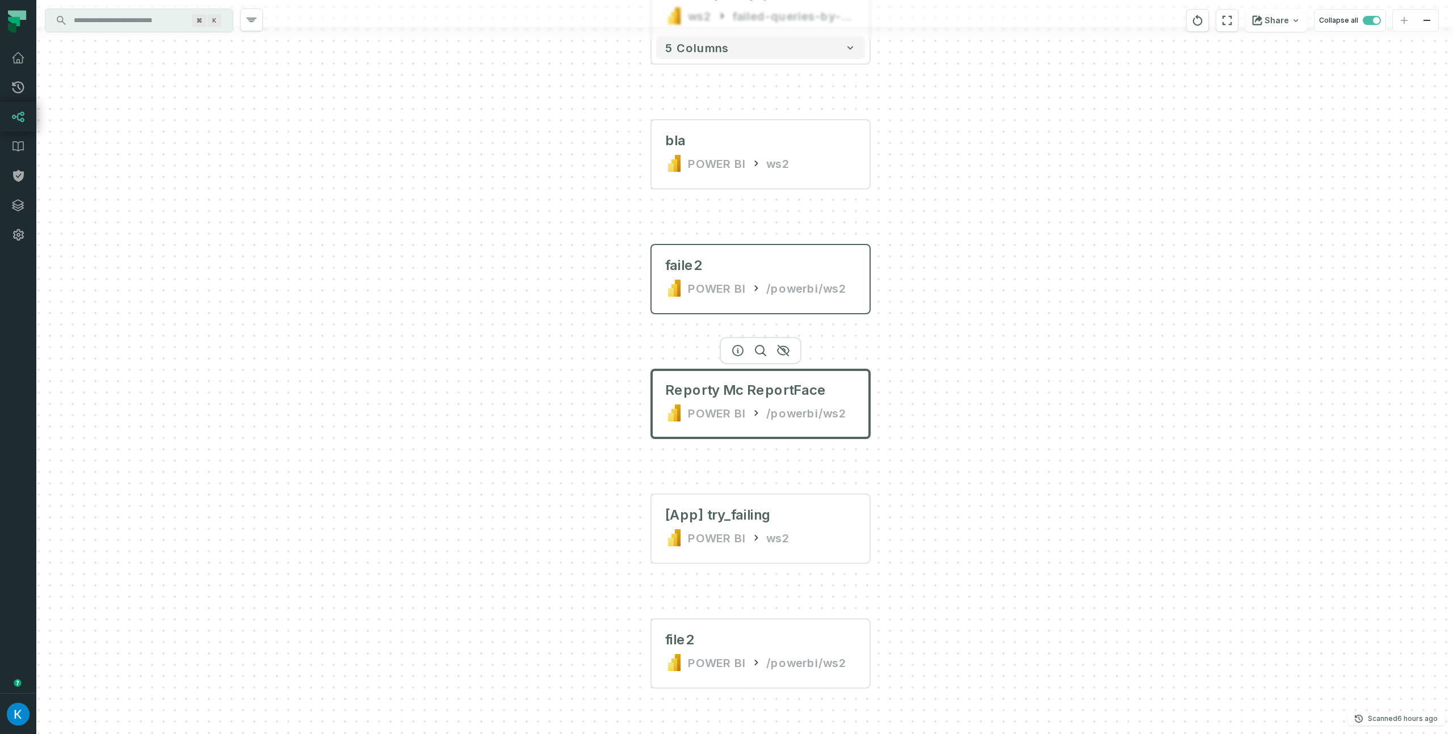
click at [798, 279] on div "faile2 POWER BI /powerbi/ws2" at bounding box center [760, 277] width 209 height 54
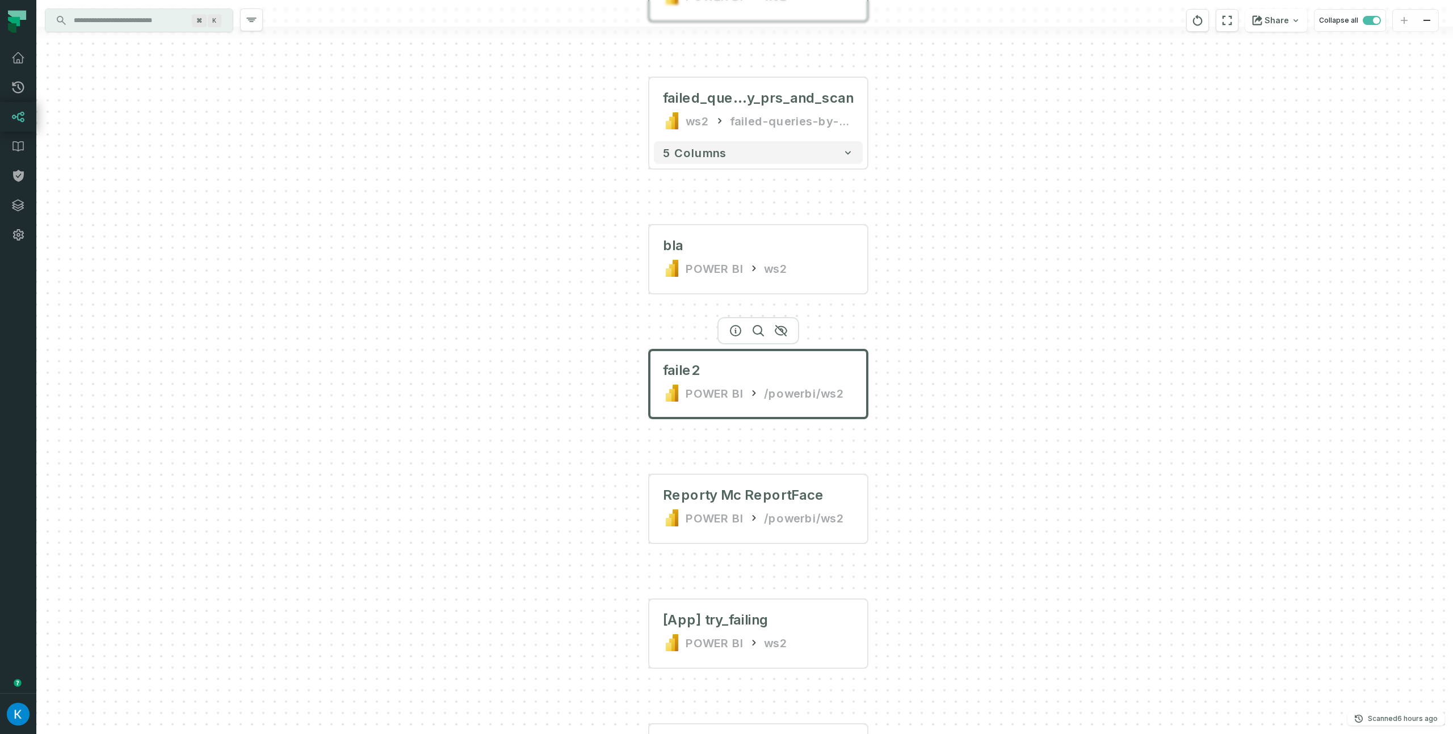
drag, startPoint x: 939, startPoint y: 195, endPoint x: 928, endPoint y: 339, distance: 144.5
click at [936, 341] on div "bla POWER BI ws2 + failed_queries_b y_prs_and_scan ws2 failed-queries-by-client…" at bounding box center [744, 367] width 1416 height 734
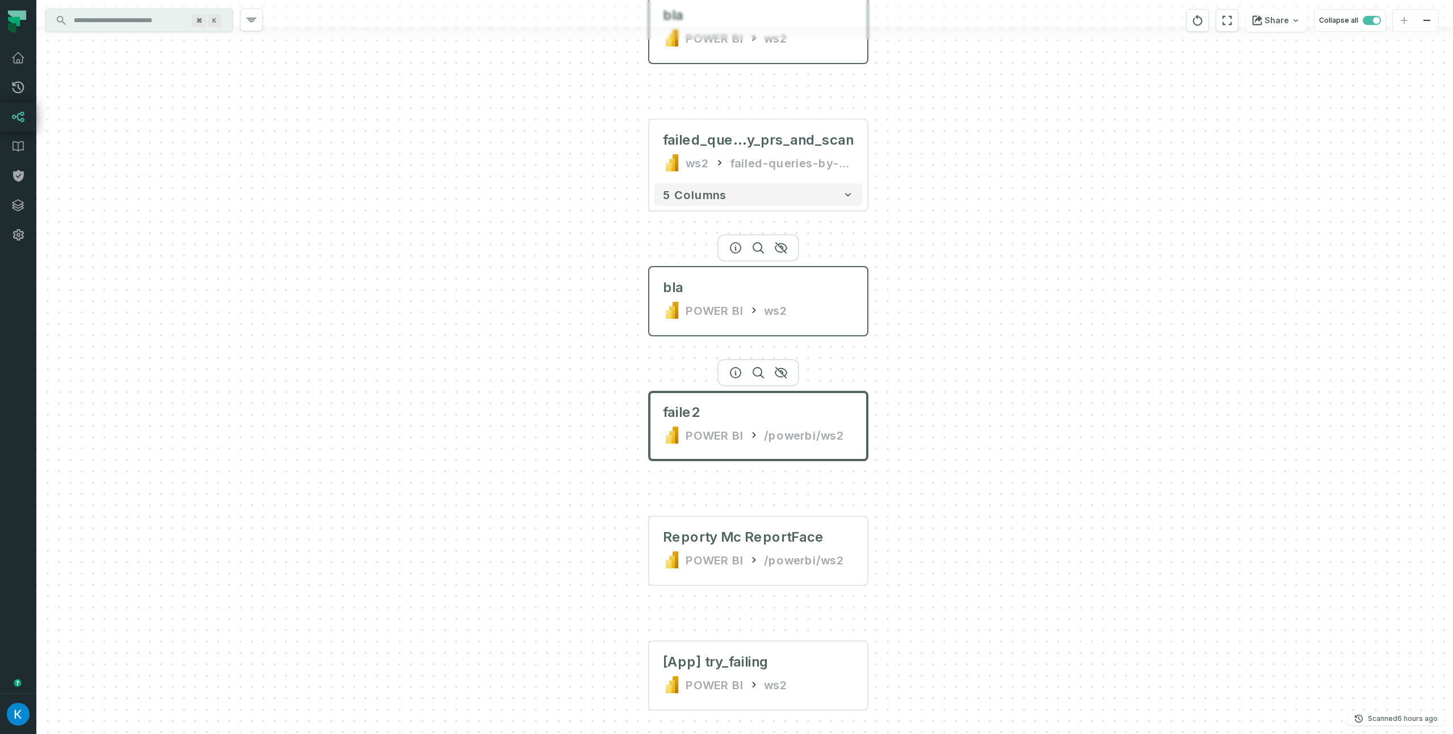
click at [790, 315] on div "POWER BI ws2" at bounding box center [758, 310] width 191 height 18
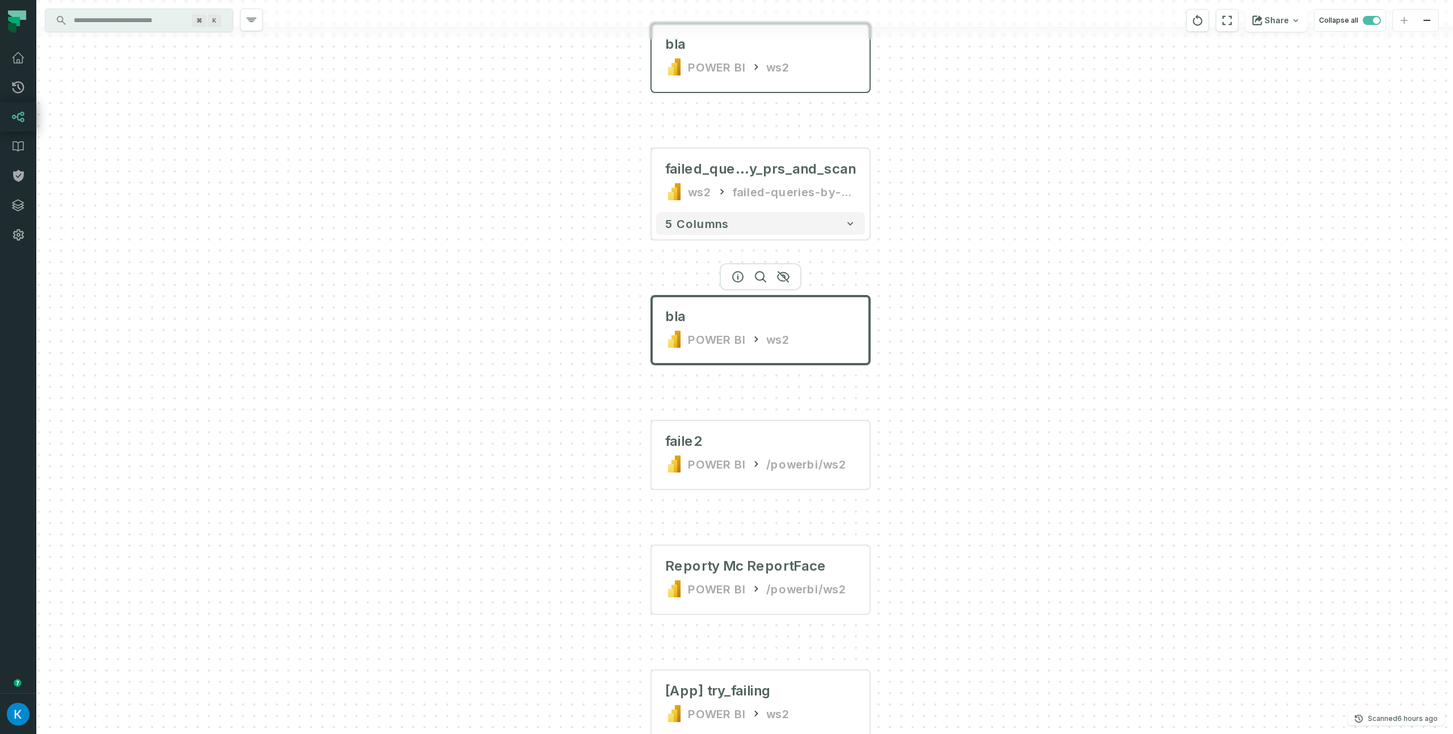
drag, startPoint x: 945, startPoint y: 164, endPoint x: 939, endPoint y: 305, distance: 140.9
click at [948, 307] on div "bla POWER BI ws2 + failed_queries_b y_prs_and_scan ws2 failed-queries-by-client…" at bounding box center [744, 367] width 1416 height 734
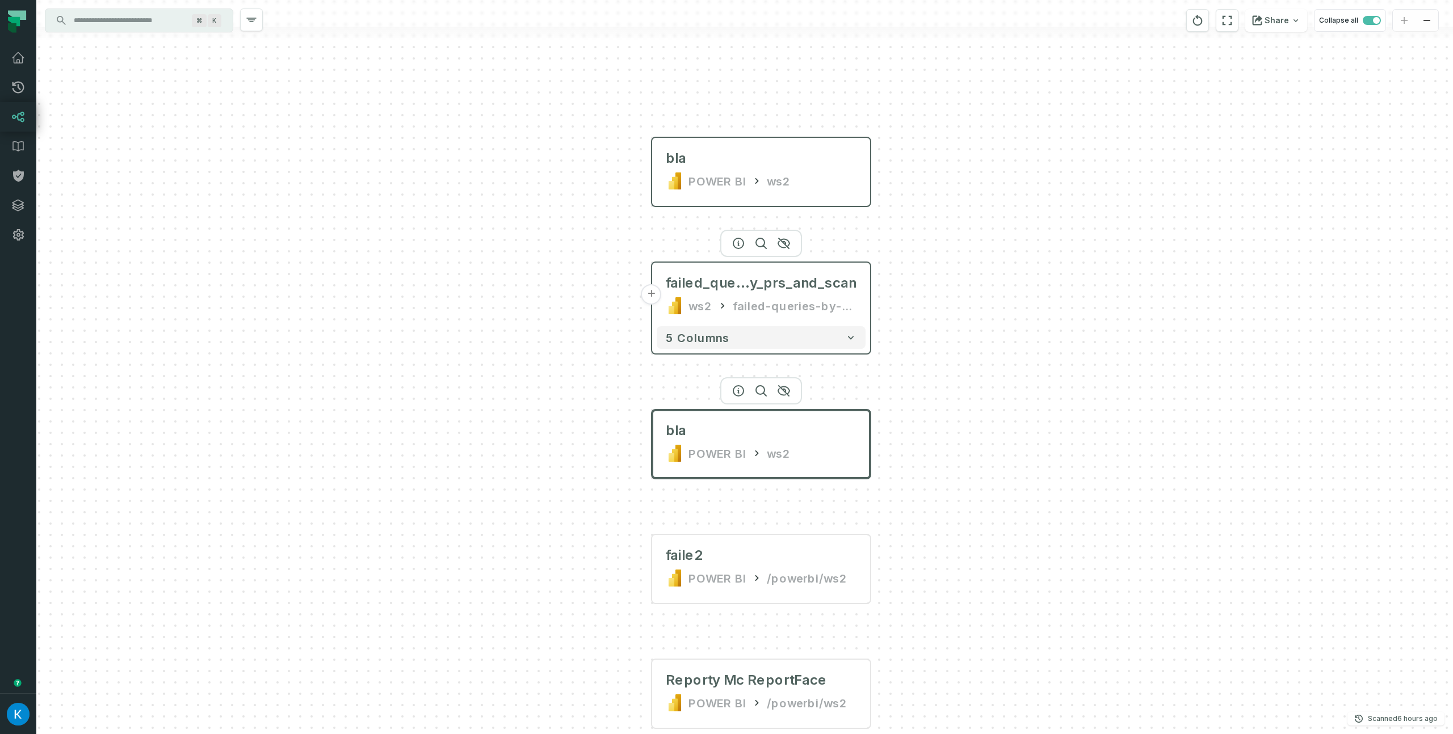
click at [650, 296] on button "+" at bounding box center [651, 294] width 20 height 20
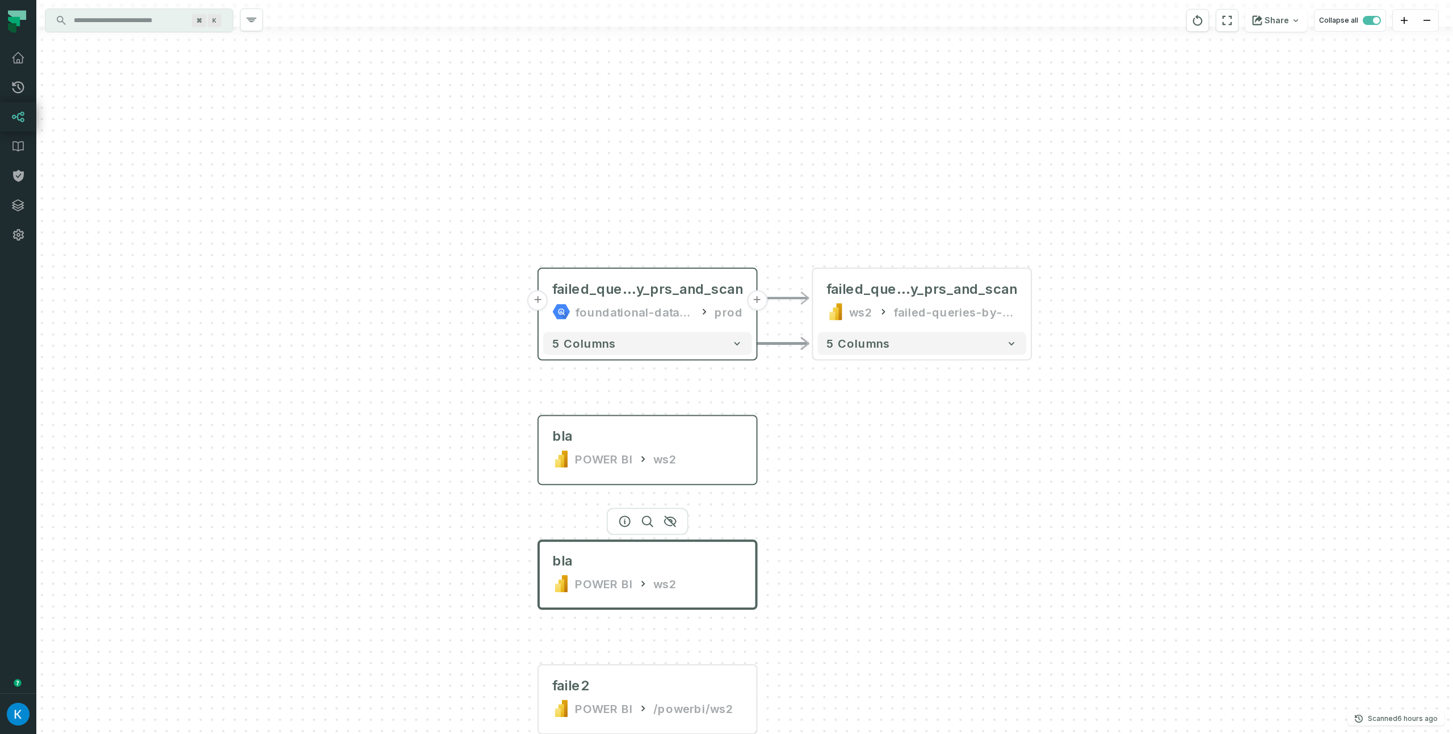
drag, startPoint x: 510, startPoint y: 247, endPoint x: 663, endPoint y: 276, distance: 155.4
click at [418, 177] on div "+ failed_queries_b y_prs_and_scan foundational-data-stack prod + 5 columns bla …" at bounding box center [744, 367] width 1416 height 734
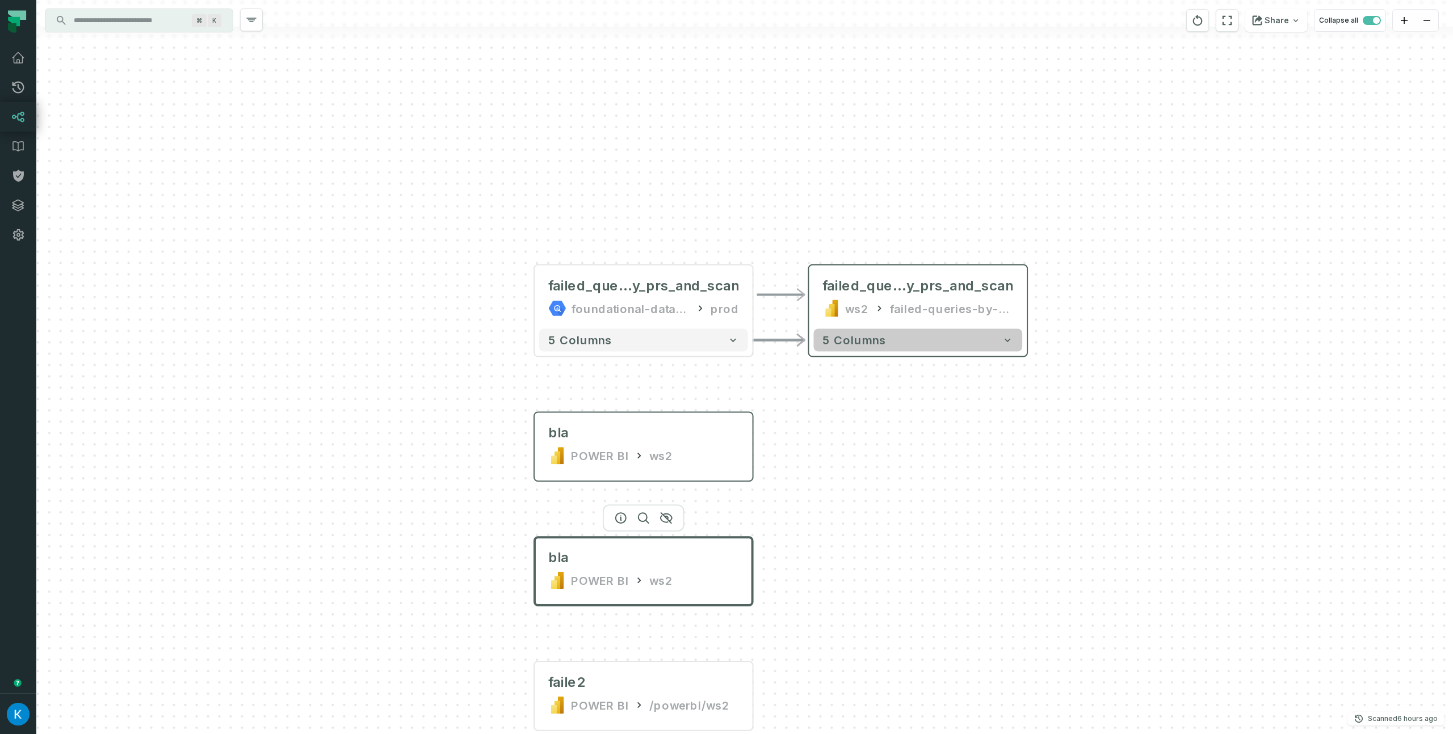
click at [956, 337] on button "5 columns" at bounding box center [917, 340] width 209 height 23
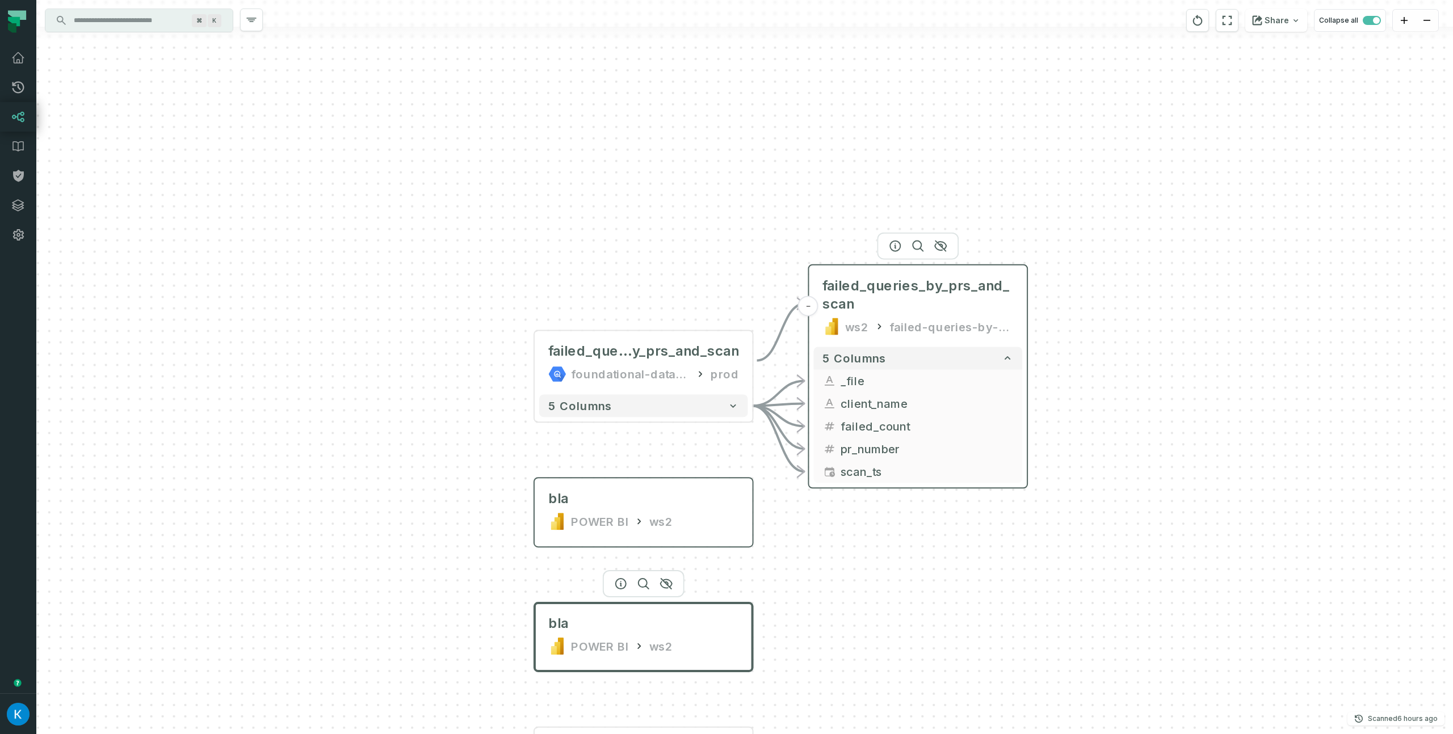
click at [932, 276] on div "failed_queries_by_prs_and_scan ws2 failed-queries-by-client" at bounding box center [917, 306] width 209 height 73
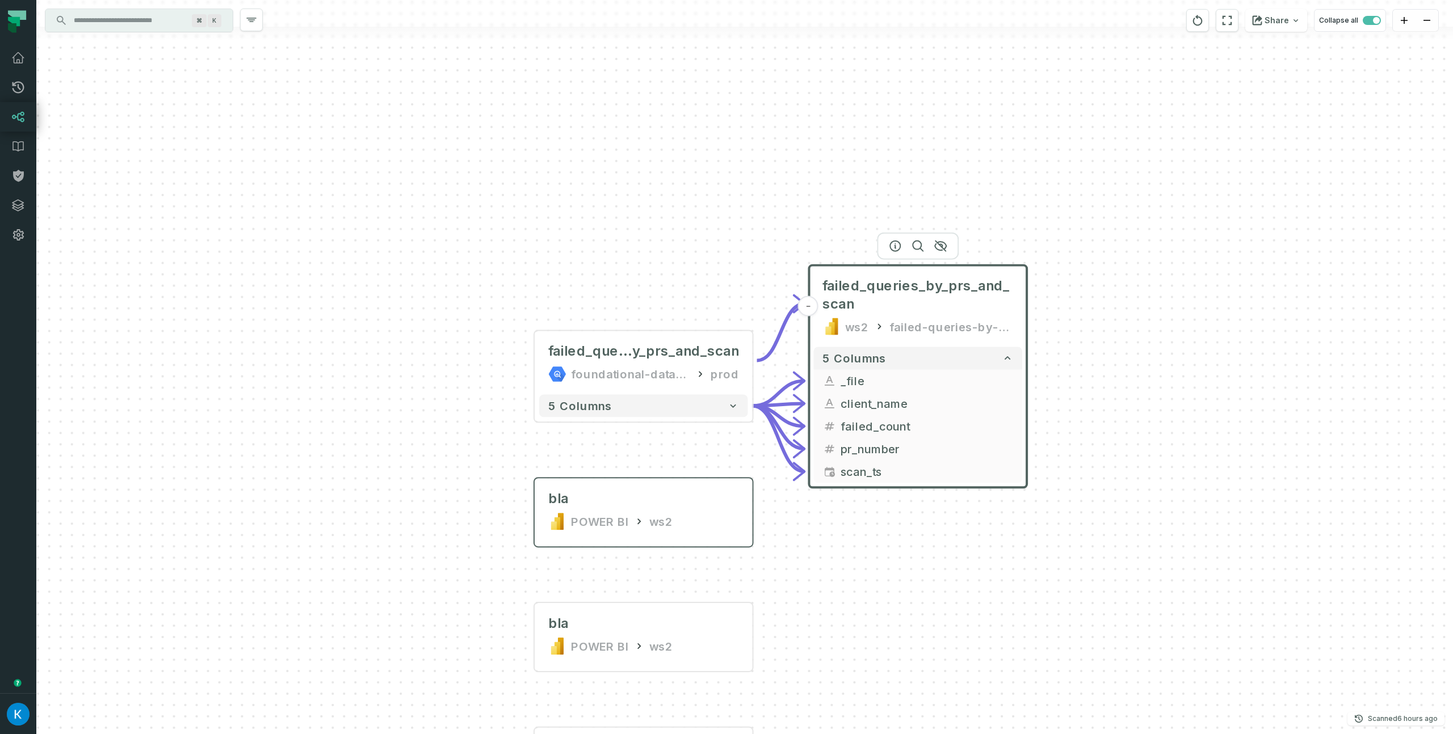
click at [866, 150] on div "+ failed_queries_b y_prs_and_scan foundational-data-stack prod + 5 columns bla …" at bounding box center [744, 367] width 1416 height 734
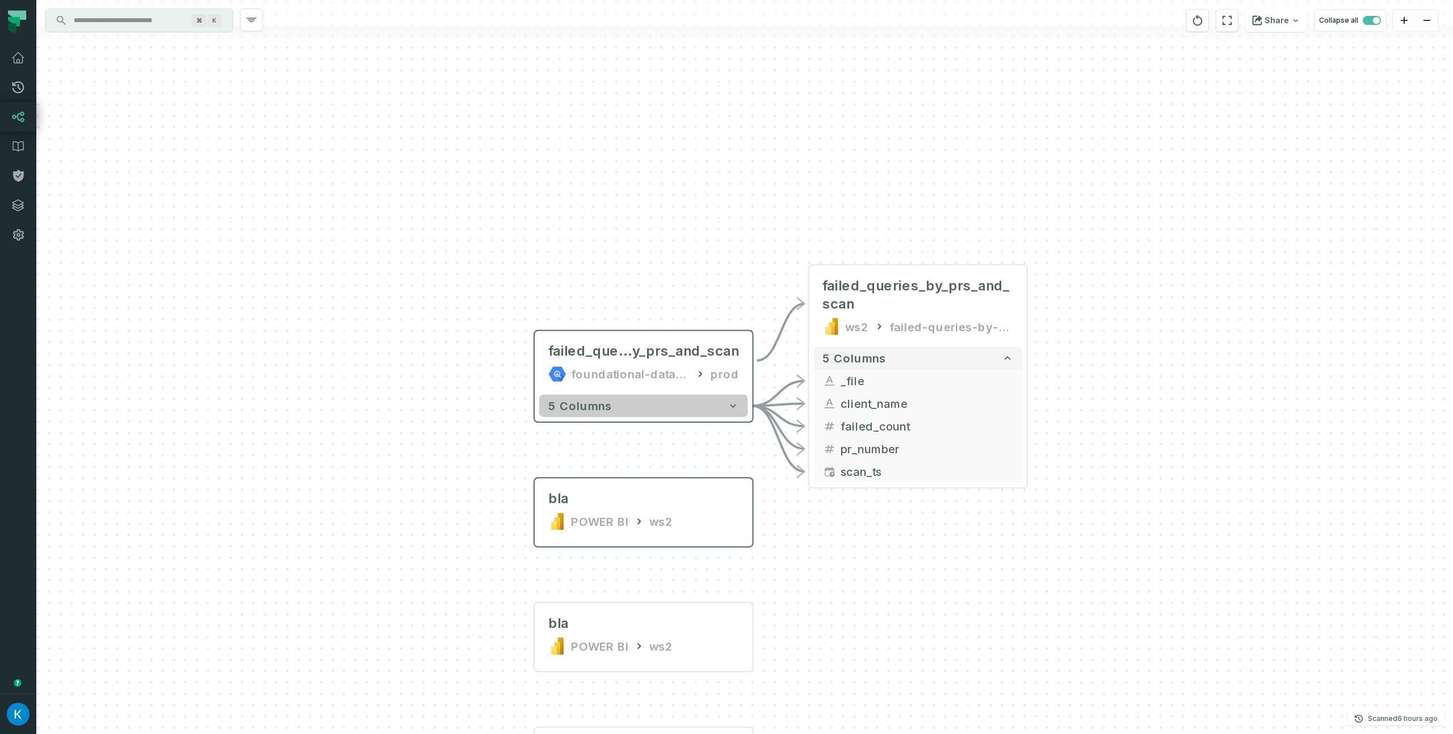
click at [609, 400] on button "5 columns" at bounding box center [643, 405] width 209 height 23
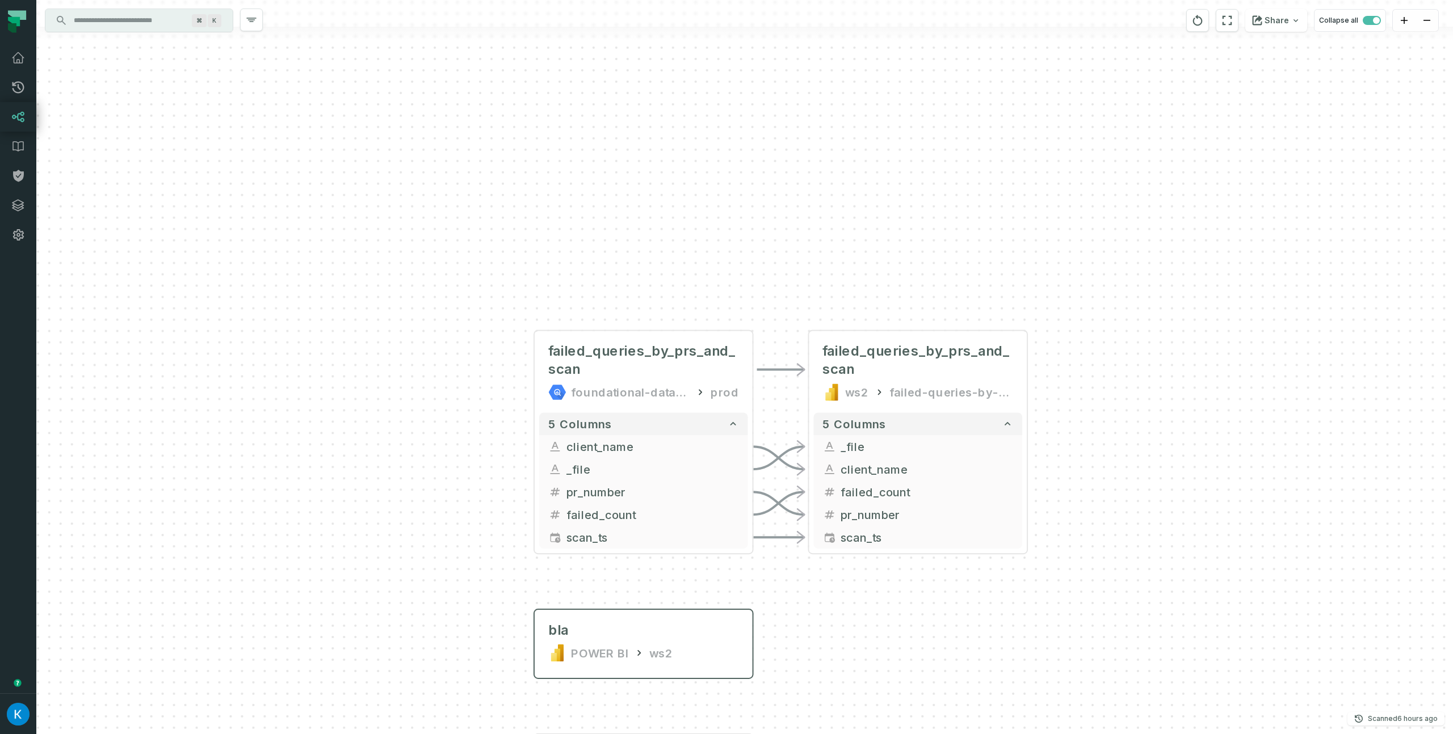
click at [867, 293] on div "+ failed_queries_by_prs_and_scan foundational-data-stack prod + 5 columns + cli…" at bounding box center [744, 367] width 1416 height 734
click at [867, 346] on span "failed_queries_by_prs_and_scan" at bounding box center [917, 361] width 191 height 36
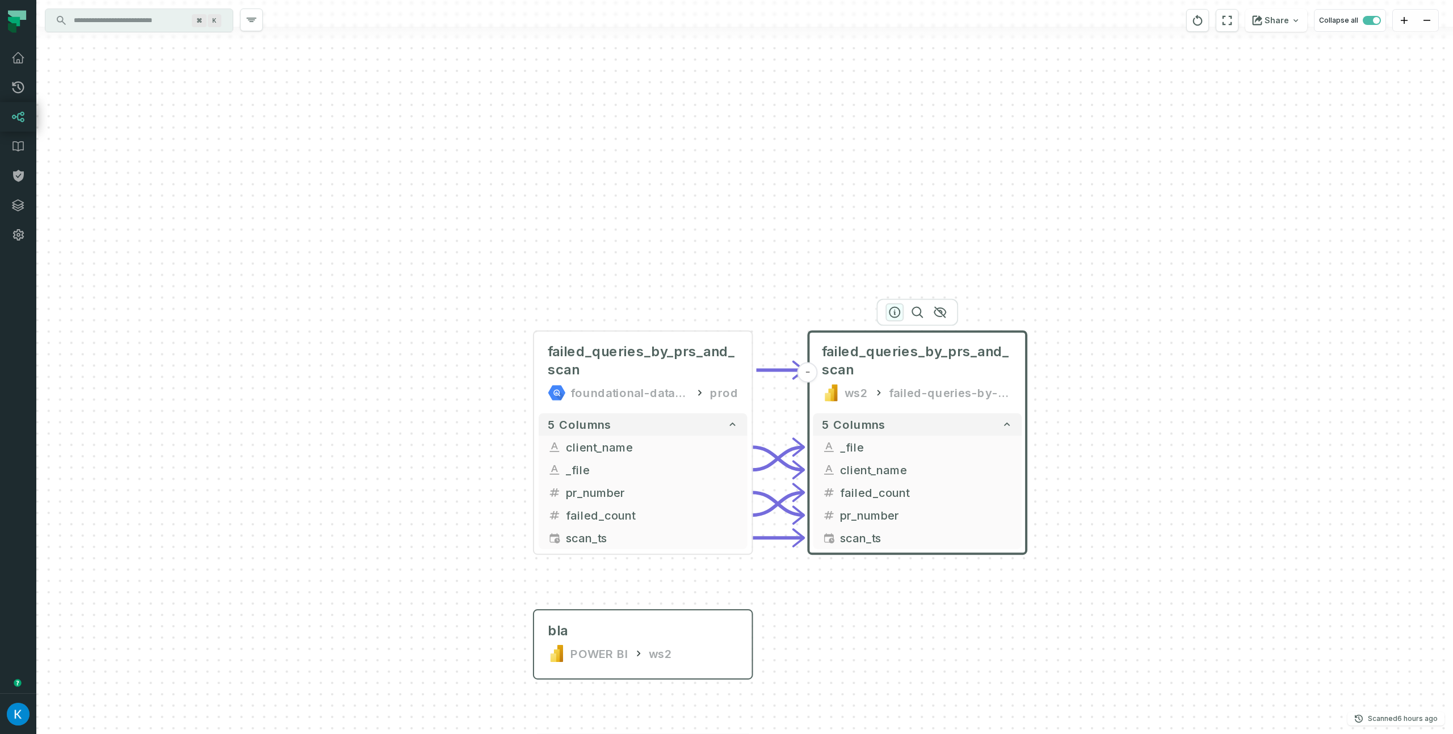
click at [893, 315] on icon "button" at bounding box center [895, 313] width 14 height 14
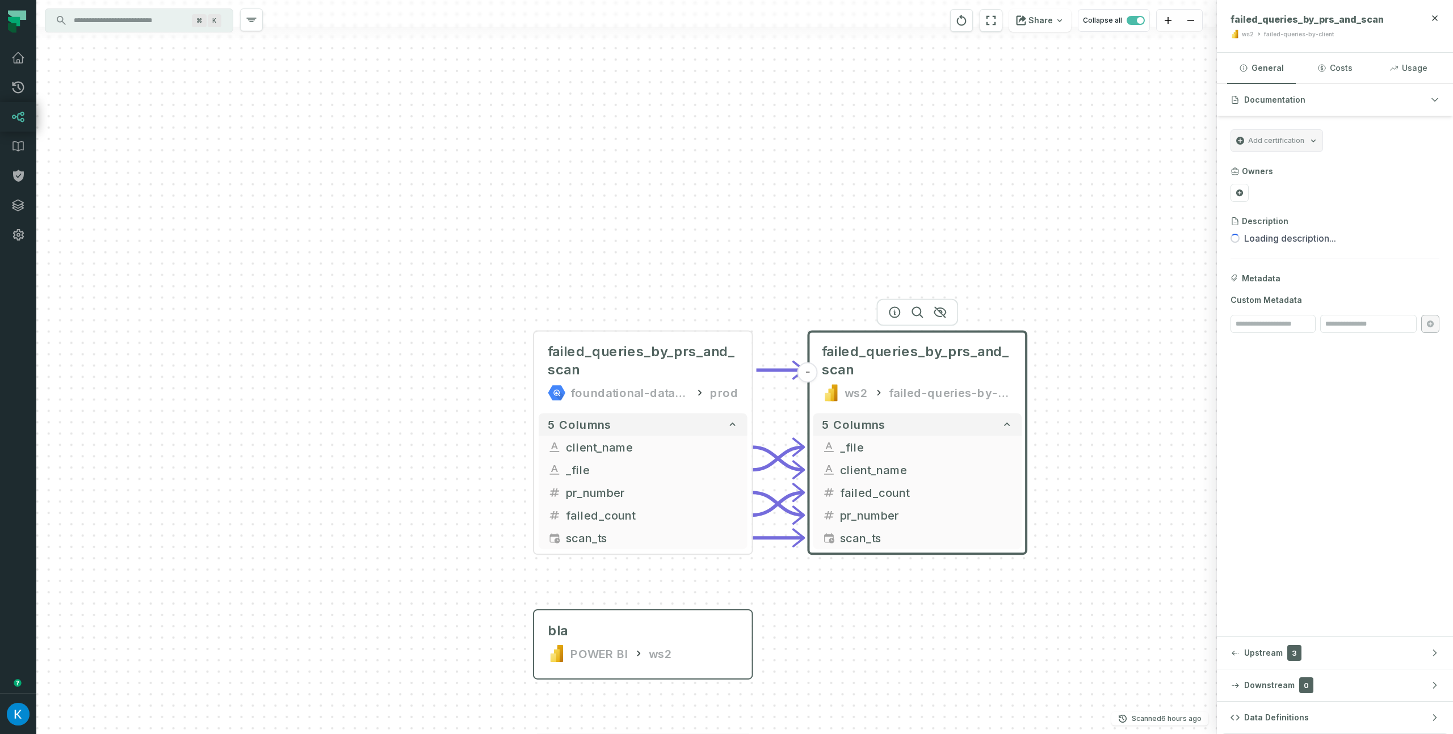
click at [758, 228] on div "+ failed_queries_by_prs_and_scan foundational-data-stack prod + 5 columns + cli…" at bounding box center [626, 367] width 1180 height 734
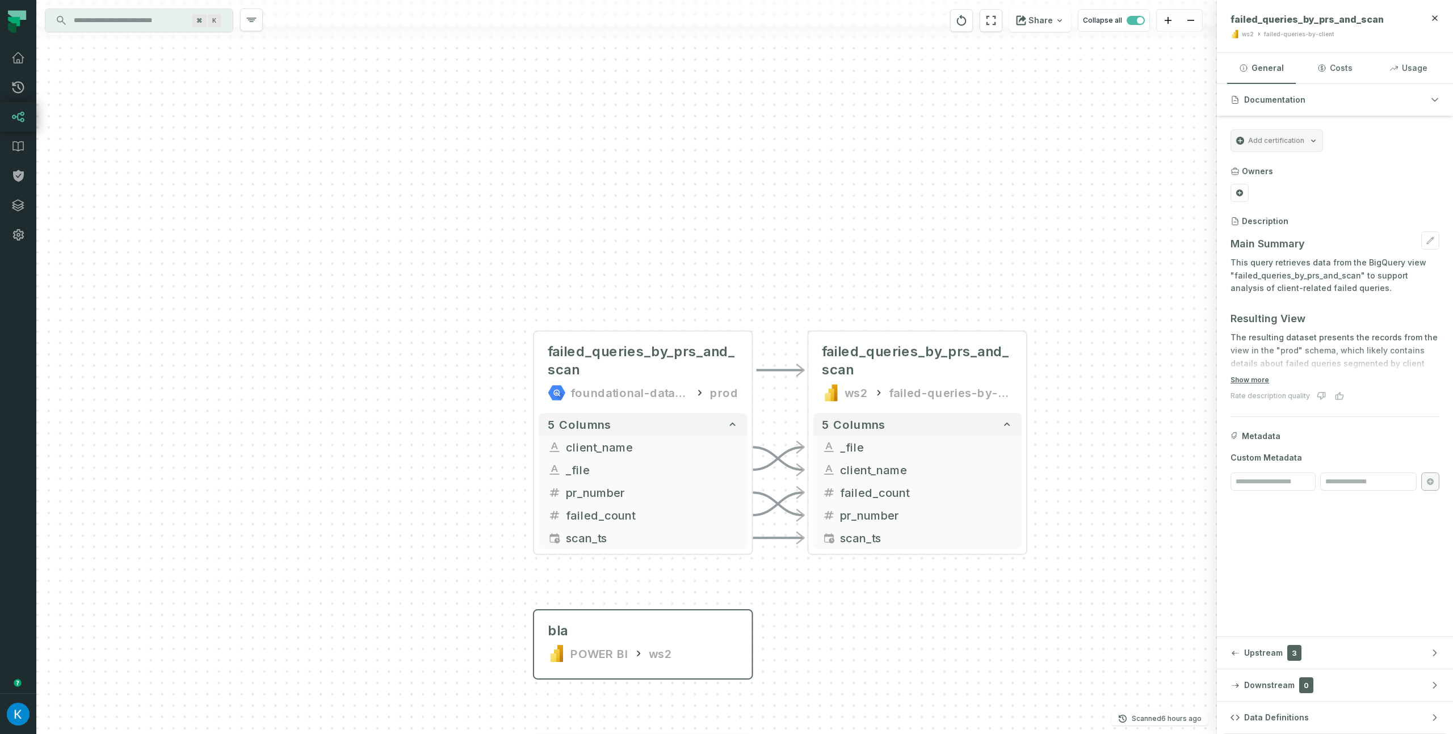
click at [1268, 275] on p "This query retrieves data from the BigQuery view "failed_queries_by_prs_and_sca…" at bounding box center [1334, 275] width 209 height 39
copy p "failed_queries_by_prs_and_scan"
click at [902, 347] on span "failed_queries_by_prs_and_scan" at bounding box center [917, 361] width 191 height 36
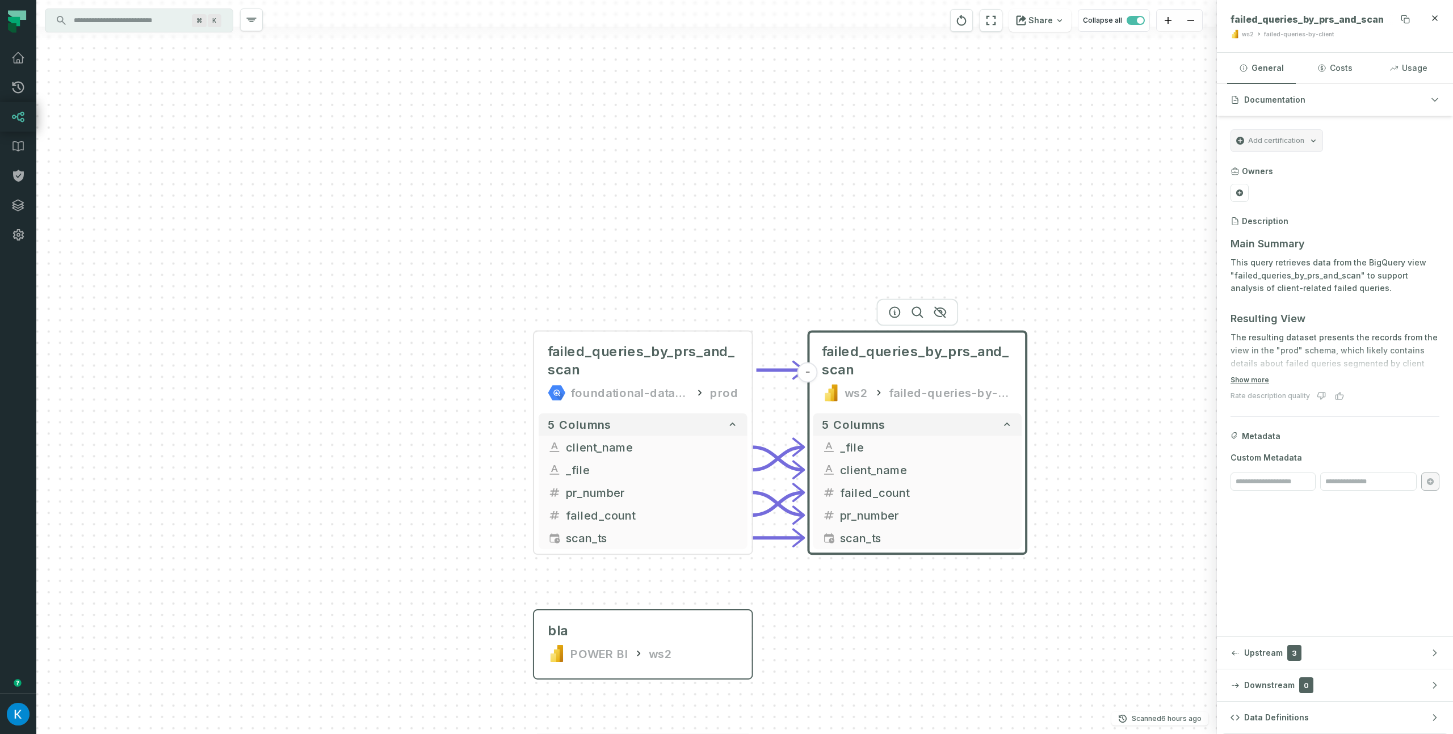
click at [1305, 19] on span "failed_queries_by_prs_and_scan" at bounding box center [1306, 19] width 153 height 11
copy span "failed_queries_by_prs_and_scan"
drag, startPoint x: 1293, startPoint y: 22, endPoint x: 1265, endPoint y: 20, distance: 28.4
click at [1265, 20] on span "failed_queries_by_prs_and_scan" at bounding box center [1306, 19] width 153 height 11
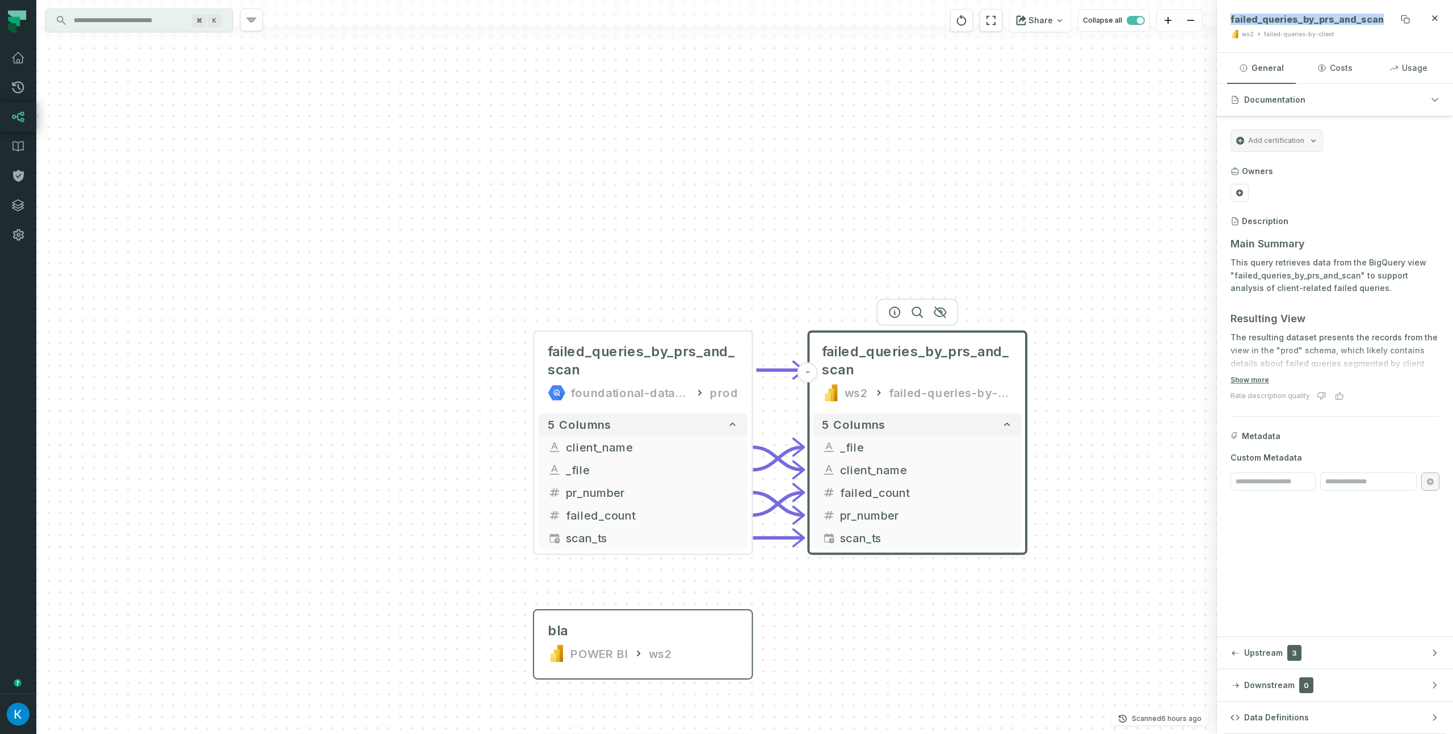
click at [1264, 20] on span "failed_queries_by_prs_and_scan" at bounding box center [1306, 19] width 153 height 11
click at [1032, 153] on div "+ failed_queries_by_prs_and_scan foundational-data-stack prod + 5 columns + cli…" at bounding box center [626, 367] width 1180 height 734
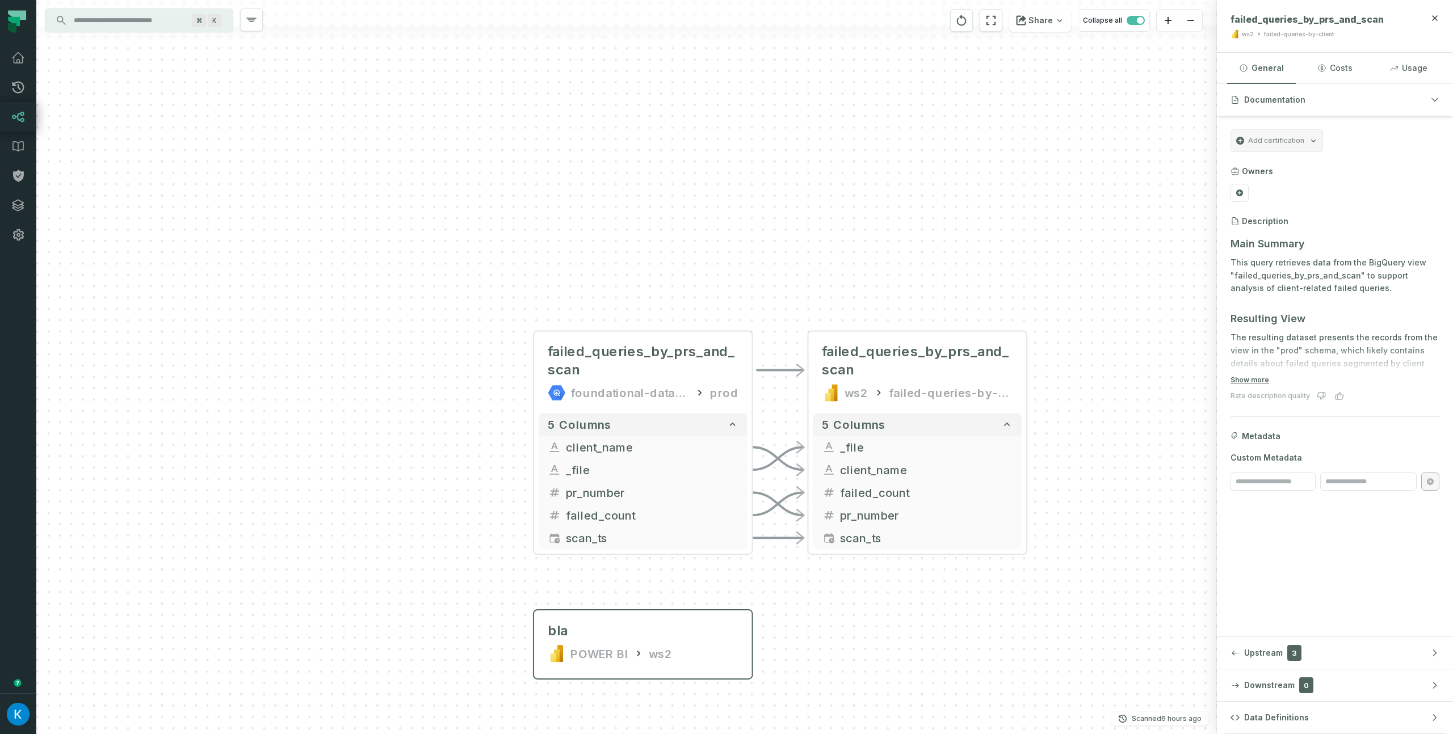
click at [1038, 173] on div "+ failed_queries_by_prs_and_scan foundational-data-stack prod + 5 columns + cli…" at bounding box center [626, 367] width 1180 height 734
click at [1107, 97] on div "+ failed_queries_by_prs_and_scan foundational-data-stack prod + 5 columns + cli…" at bounding box center [626, 367] width 1180 height 734
click at [1038, 162] on div "+ failed_queries_by_prs_and_scan foundational-data-stack prod + 5 columns + cli…" at bounding box center [626, 367] width 1180 height 734
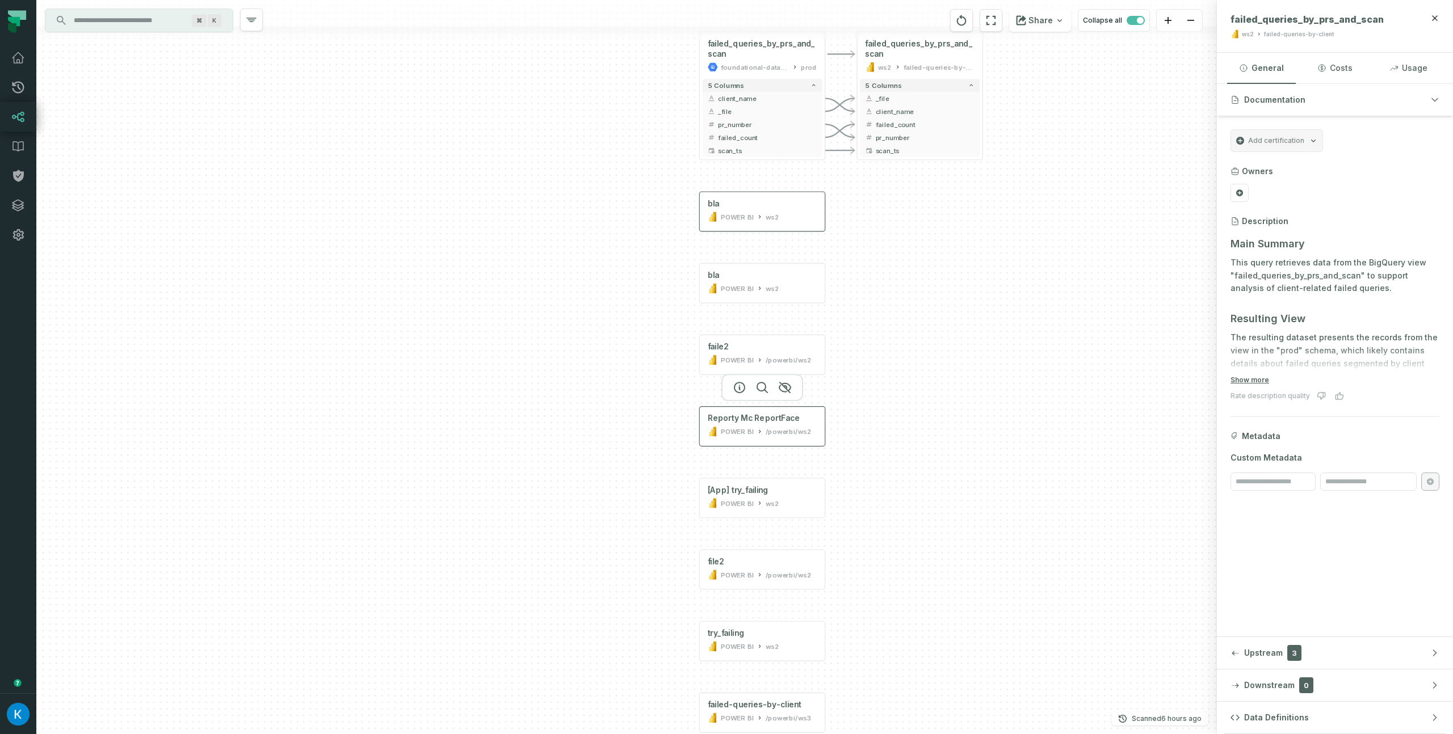
click at [767, 430] on div "/powerbi/ws2" at bounding box center [789, 432] width 46 height 10
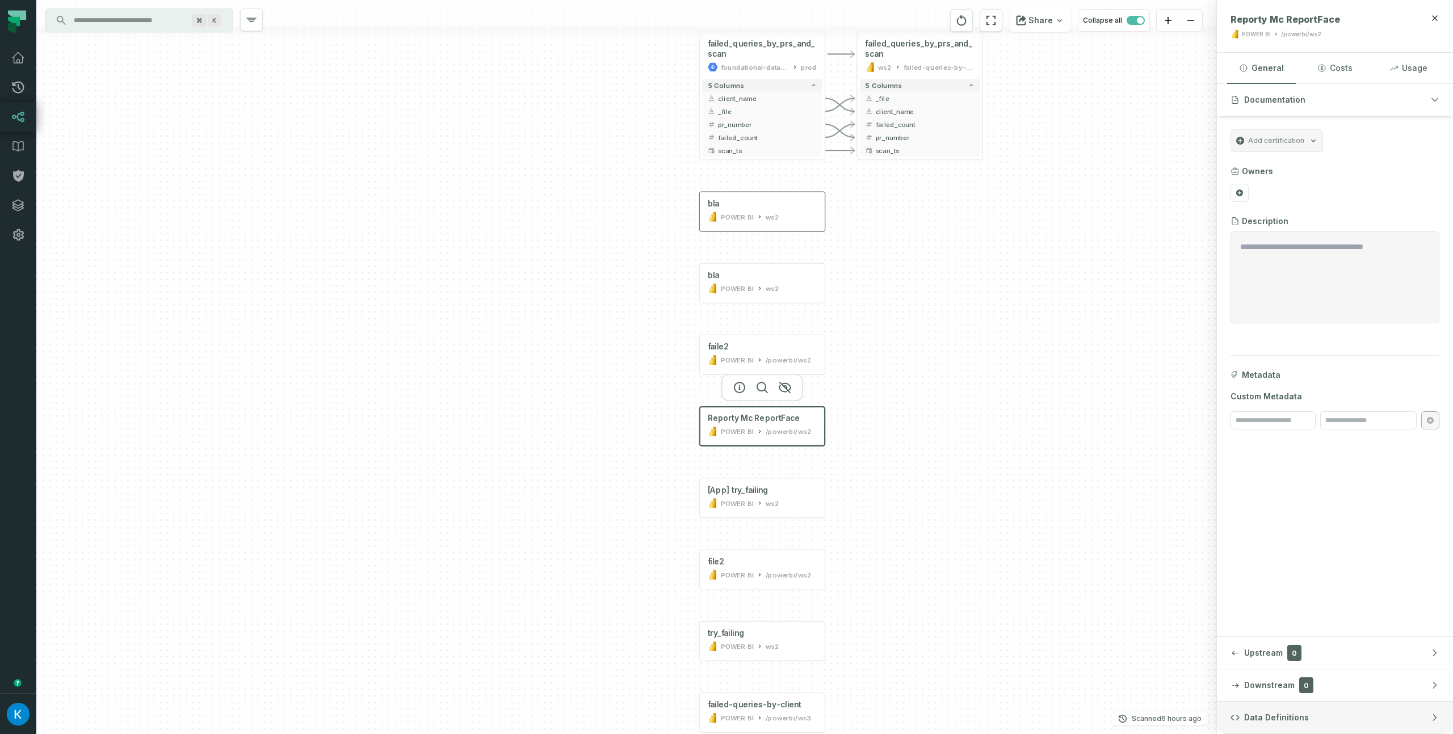
click at [1286, 710] on button "Data Definitions" at bounding box center [1335, 718] width 236 height 32
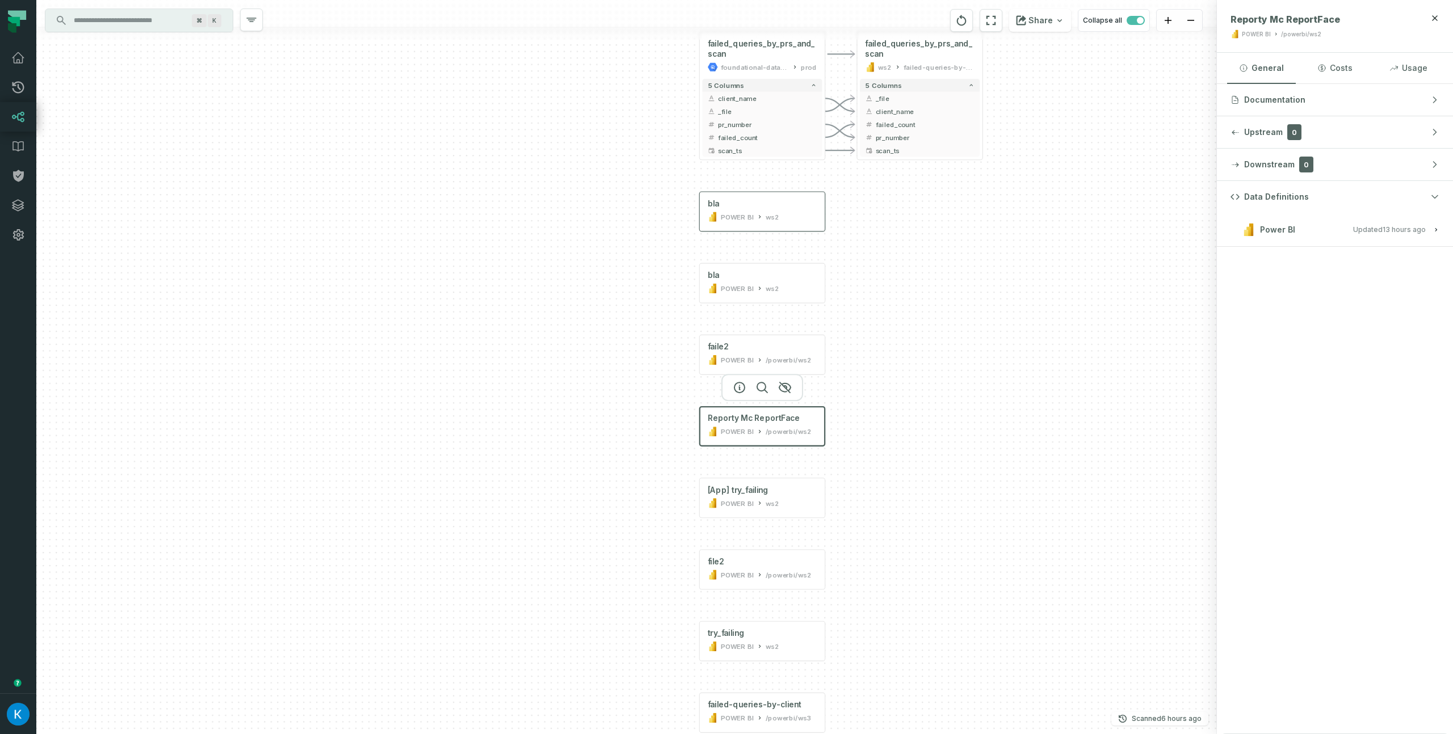
click at [1327, 232] on button "Power BI Updated [DATE] 1:01:39 AM" at bounding box center [1334, 229] width 209 height 15
